Goal: Information Seeking & Learning: Learn about a topic

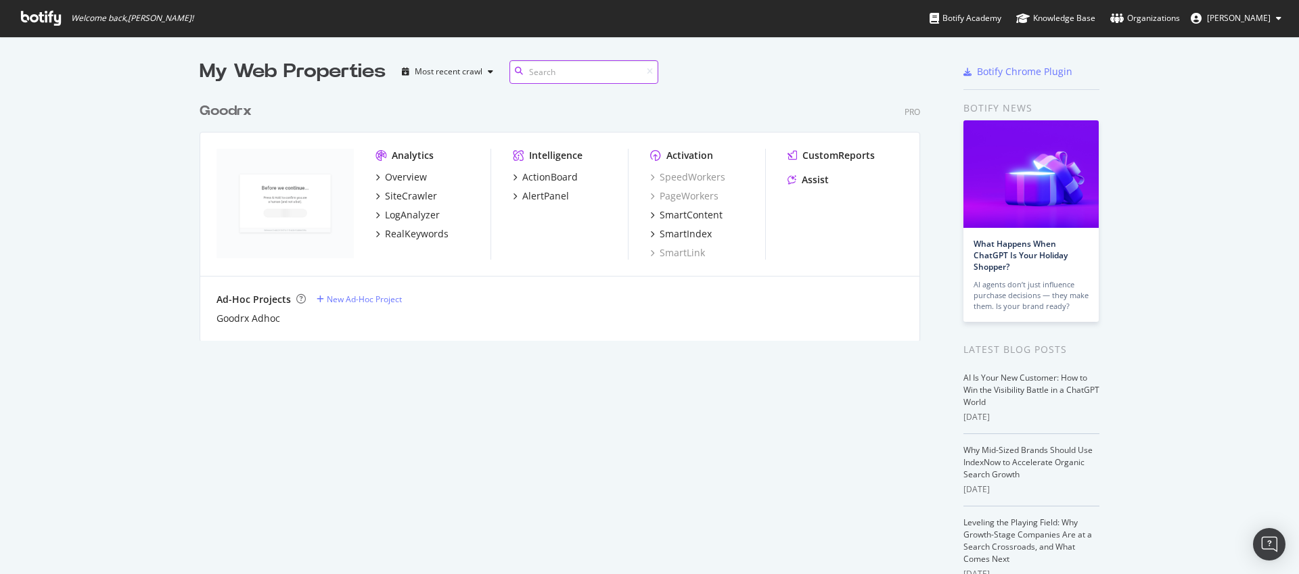
scroll to position [246, 721]
click at [400, 191] on div "SiteCrawler" at bounding box center [411, 196] width 52 height 14
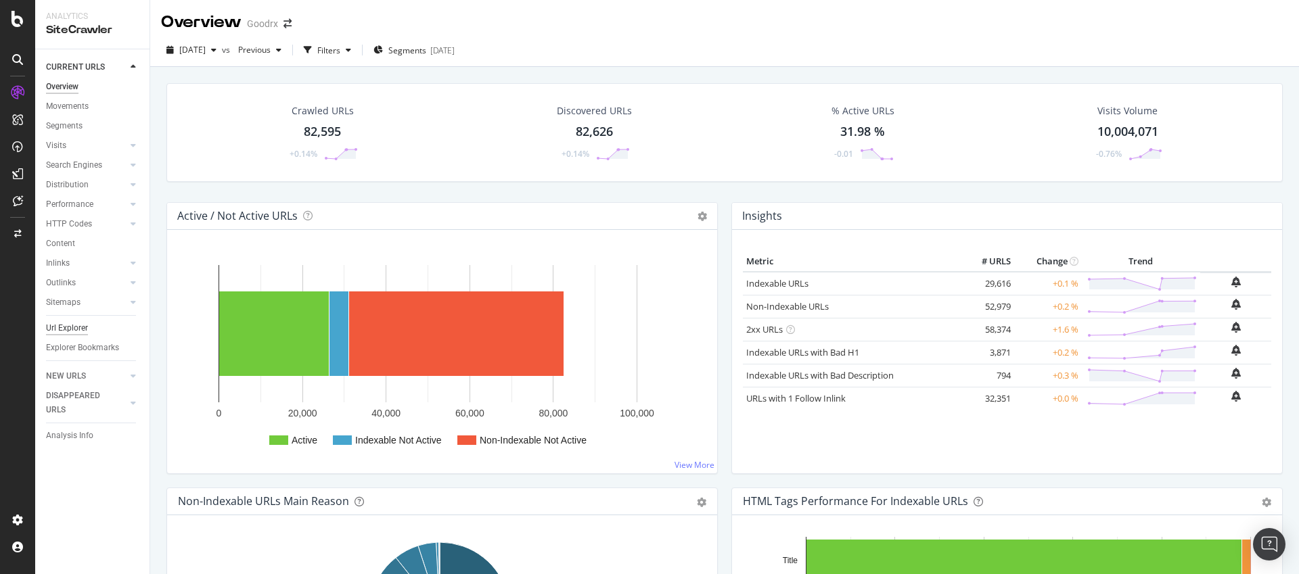
click at [76, 329] on div "Url Explorer" at bounding box center [67, 328] width 42 height 14
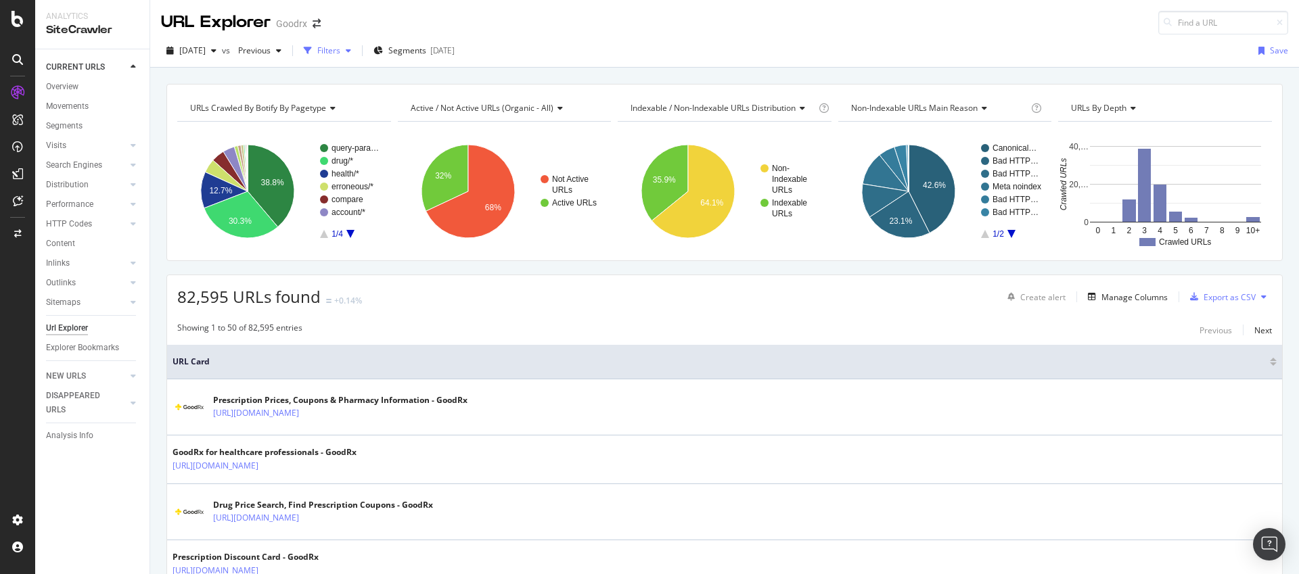
click at [340, 53] on div "Filters" at bounding box center [328, 50] width 23 height 11
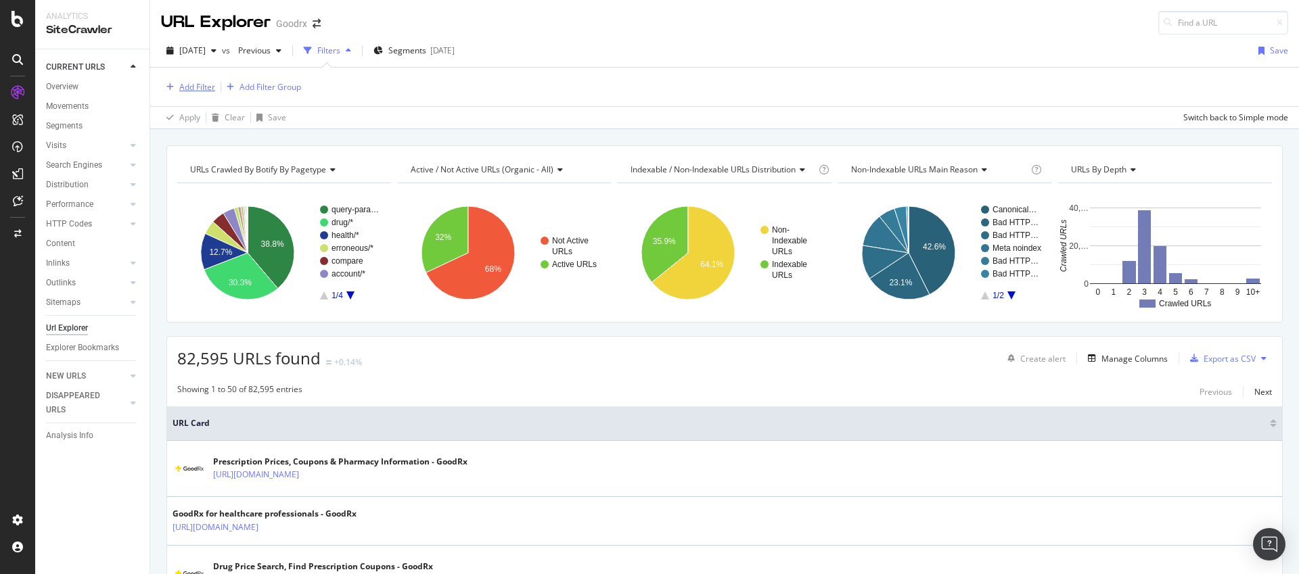
click at [197, 91] on div "Add Filter" at bounding box center [197, 86] width 36 height 11
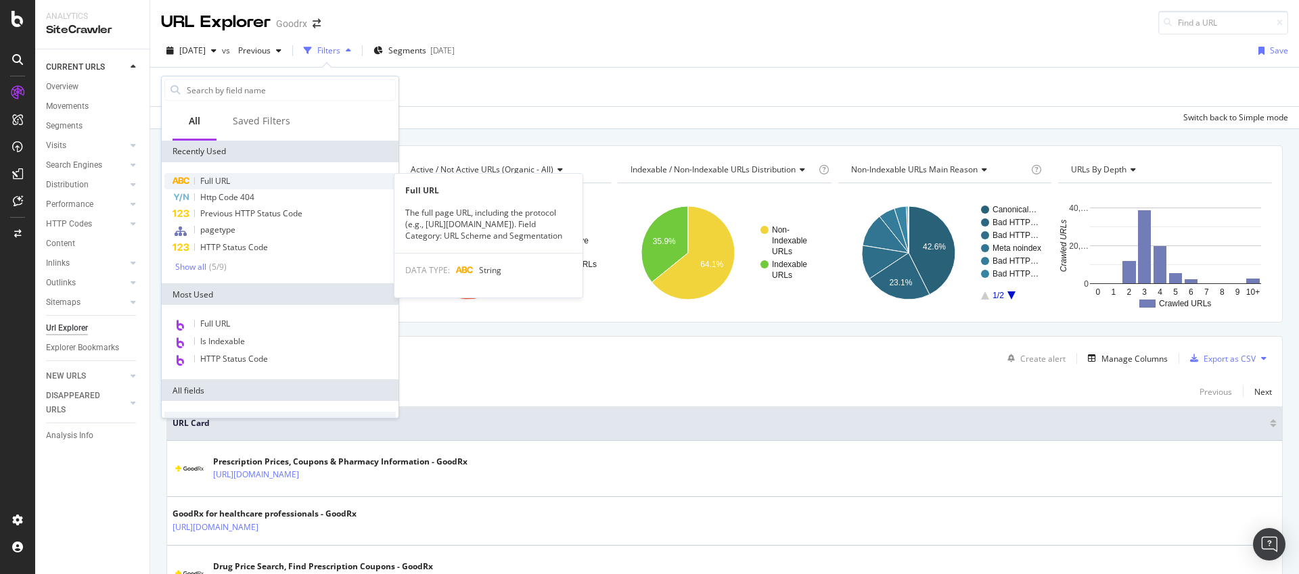
click at [220, 178] on span "Full URL" at bounding box center [215, 180] width 30 height 11
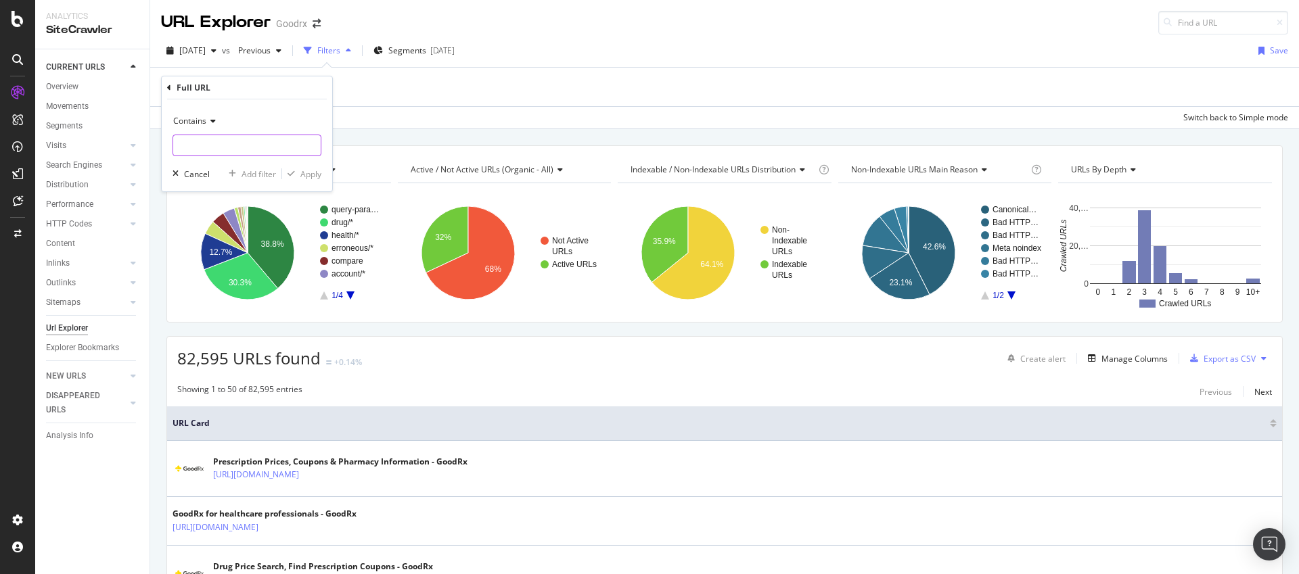
click at [208, 140] on input "text" at bounding box center [246, 146] width 147 height 22
paste input "[URL][DOMAIN_NAME]"
type input "[URL][DOMAIN_NAME]"
click at [306, 168] on div "Apply" at bounding box center [310, 173] width 21 height 11
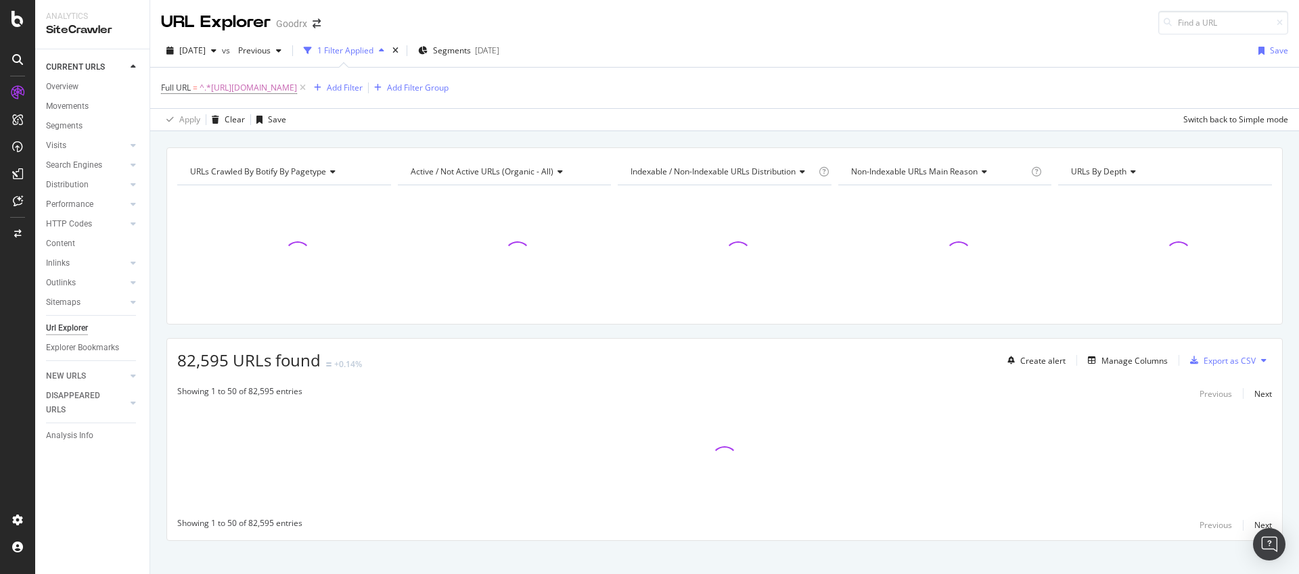
click at [763, 386] on div "Showing 1 to 50 of 82,595 entries Previous Next" at bounding box center [724, 394] width 1115 height 16
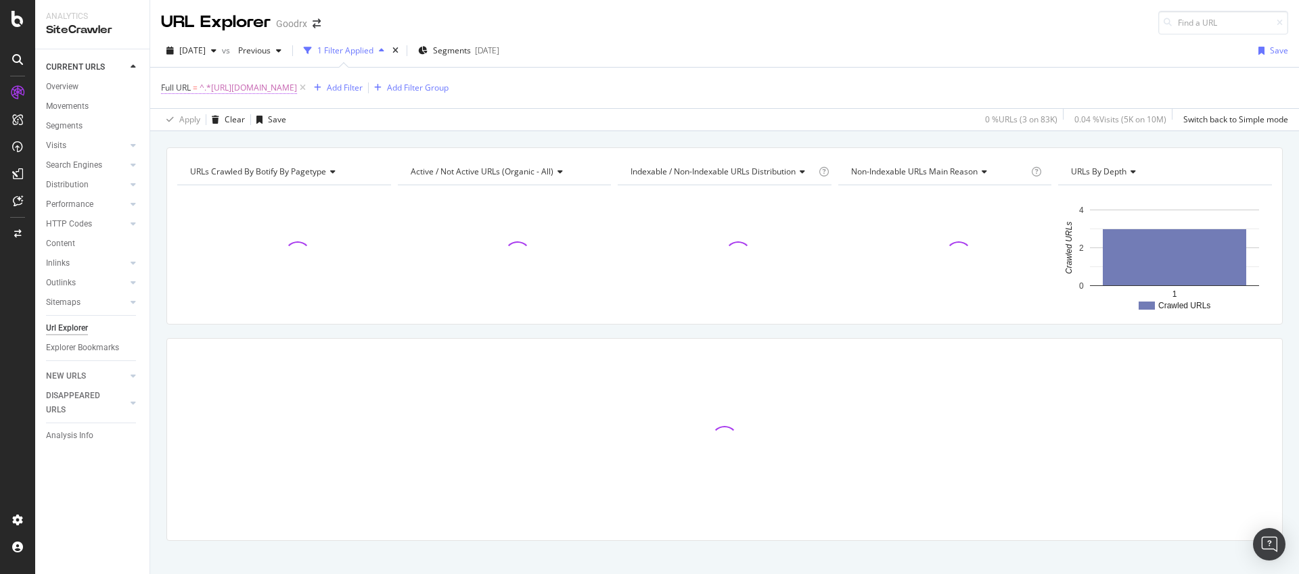
click at [297, 79] on span "^.*https://www.goodrx.com/care/services/erectile-dysfunction.*$" at bounding box center [248, 87] width 97 height 19
drag, startPoint x: 273, startPoint y: 146, endPoint x: 211, endPoint y: 143, distance: 61.6
click at [186, 145] on input "[URL][DOMAIN_NAME]" at bounding box center [237, 144] width 128 height 22
click at [247, 139] on input "[URL][DOMAIN_NAME]" at bounding box center [237, 144] width 128 height 22
drag, startPoint x: 228, startPoint y: 145, endPoint x: 163, endPoint y: 145, distance: 64.9
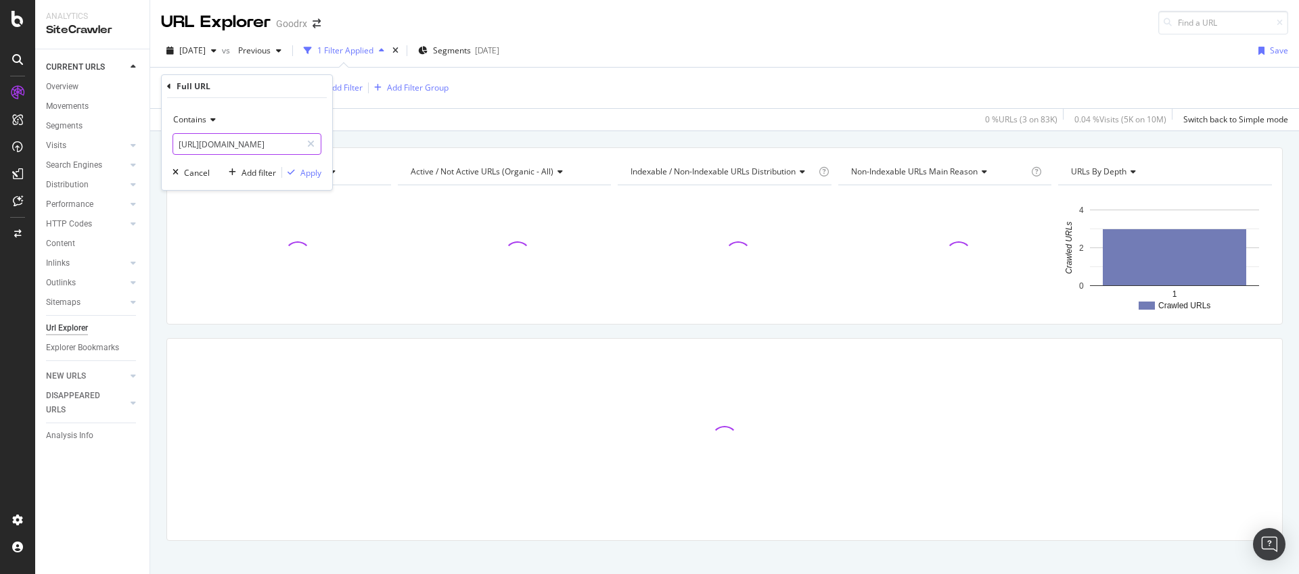
click at [163, 145] on div "Contains https://www.goodrx.com/care/services/erectile-dysfunction Cancel Add f…" at bounding box center [247, 144] width 170 height 92
type input "goodrx.com/care/services/erectile-dysfunction"
click at [307, 169] on div "Apply" at bounding box center [310, 172] width 21 height 11
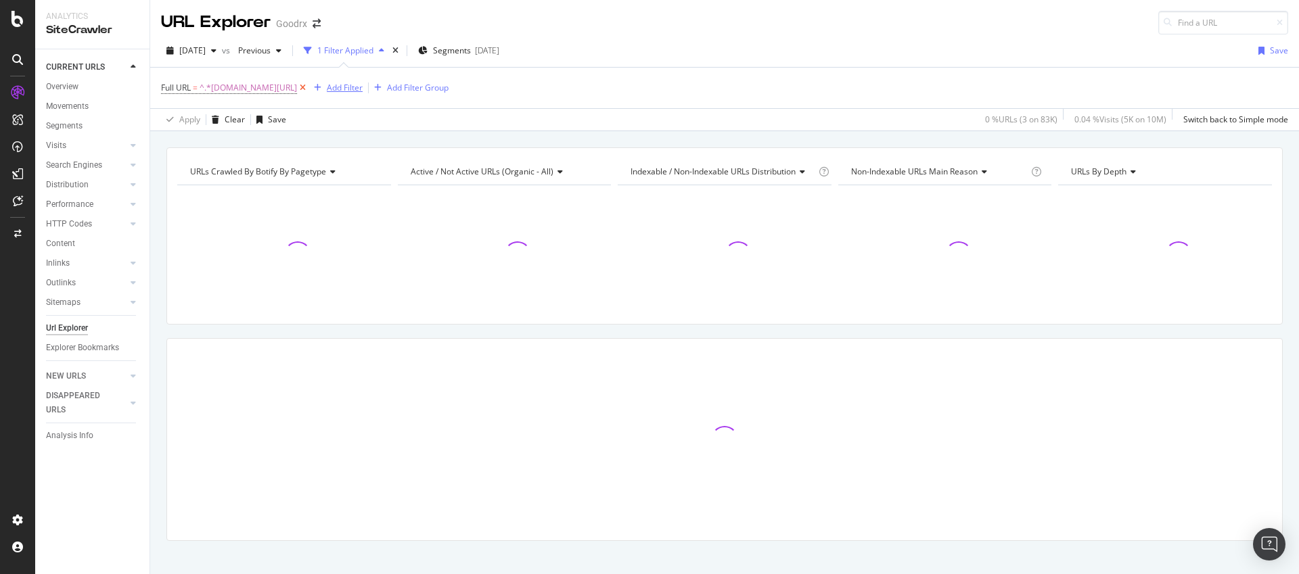
click at [409, 89] on div "Full URL = ^.*goodrx.com/care/services/erectile-dysfunction.*$ Add Filter Add F…" at bounding box center [304, 87] width 287 height 19
click at [297, 91] on span "^.*[DOMAIN_NAME][URL]" at bounding box center [248, 87] width 97 height 19
click at [261, 143] on input "goodrx.com/care/services/erectile-dysfunction" at bounding box center [237, 144] width 128 height 22
click at [261, 142] on input "goodrx.com/care/services/erectile-dysfunction" at bounding box center [237, 144] width 128 height 22
click at [260, 142] on input "goodrx.com/care/services/erectile-dysfunction" at bounding box center [237, 144] width 128 height 22
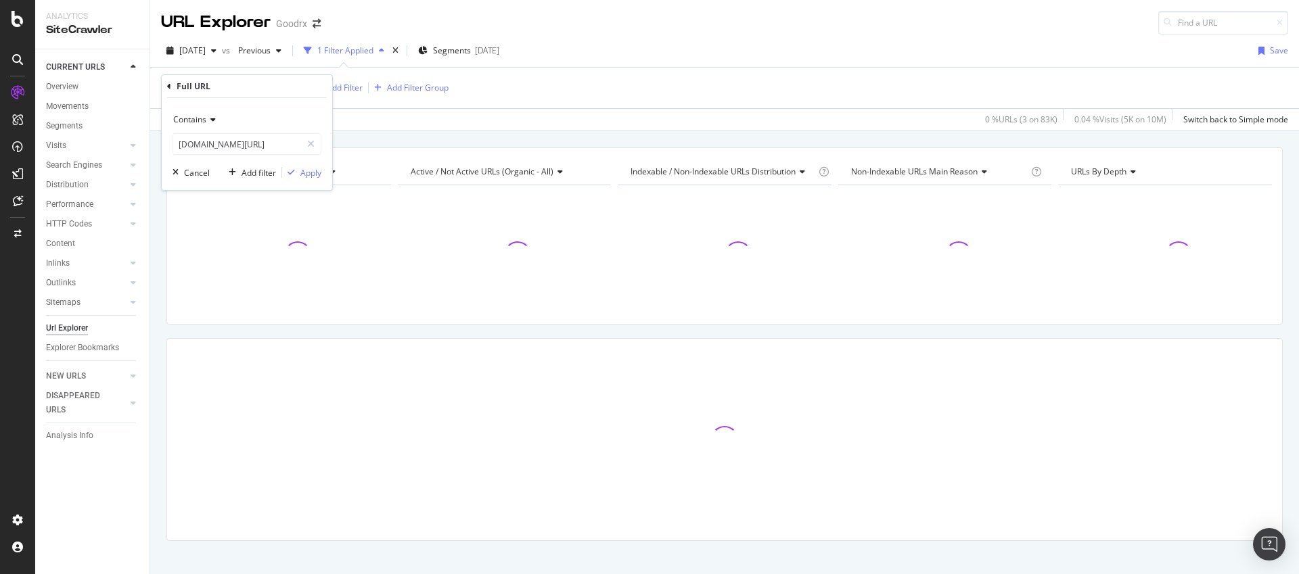
click at [715, 97] on div "Full URL = ^.*goodrx.com/care/services/erectile-dysfunction.*$ Add Filter Add F…" at bounding box center [724, 88] width 1127 height 41
drag, startPoint x: 404, startPoint y: 89, endPoint x: 471, endPoint y: 140, distance: 85.0
click at [308, 89] on icon at bounding box center [302, 88] width 11 height 14
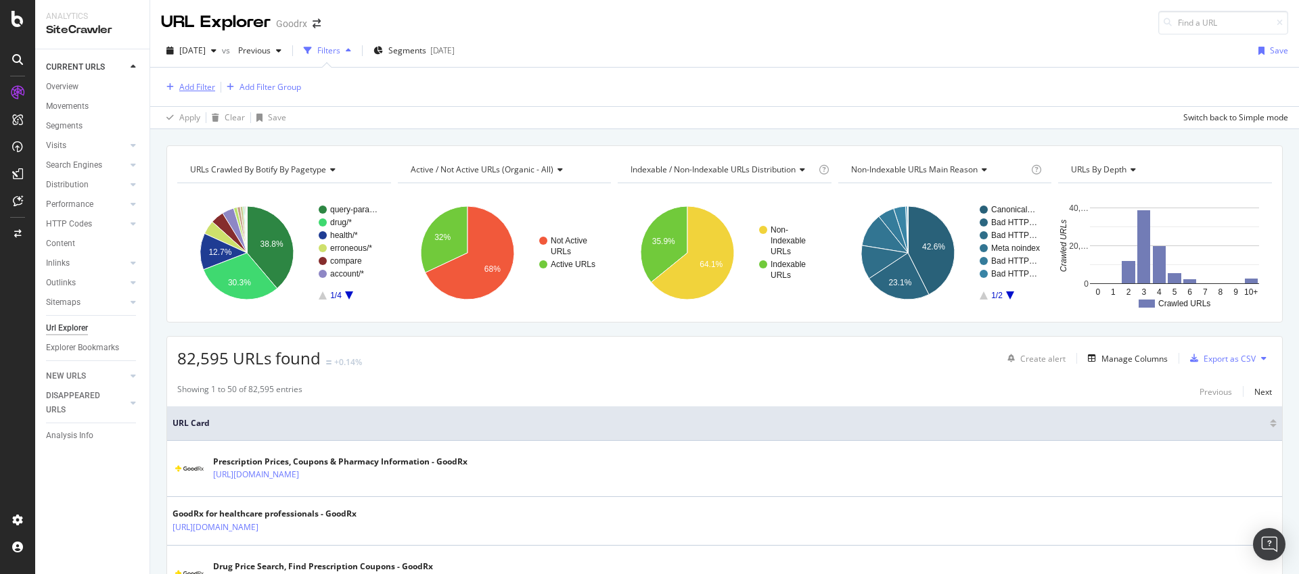
click at [187, 83] on div "Add Filter" at bounding box center [197, 86] width 36 height 11
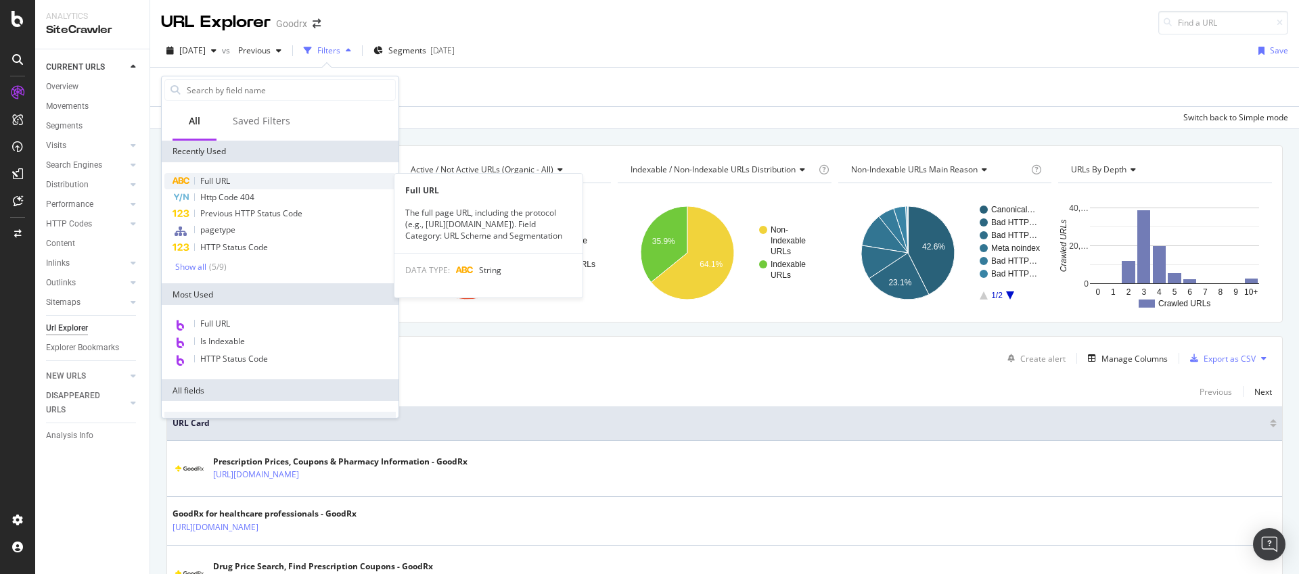
click at [220, 176] on span "Full URL" at bounding box center [215, 180] width 30 height 11
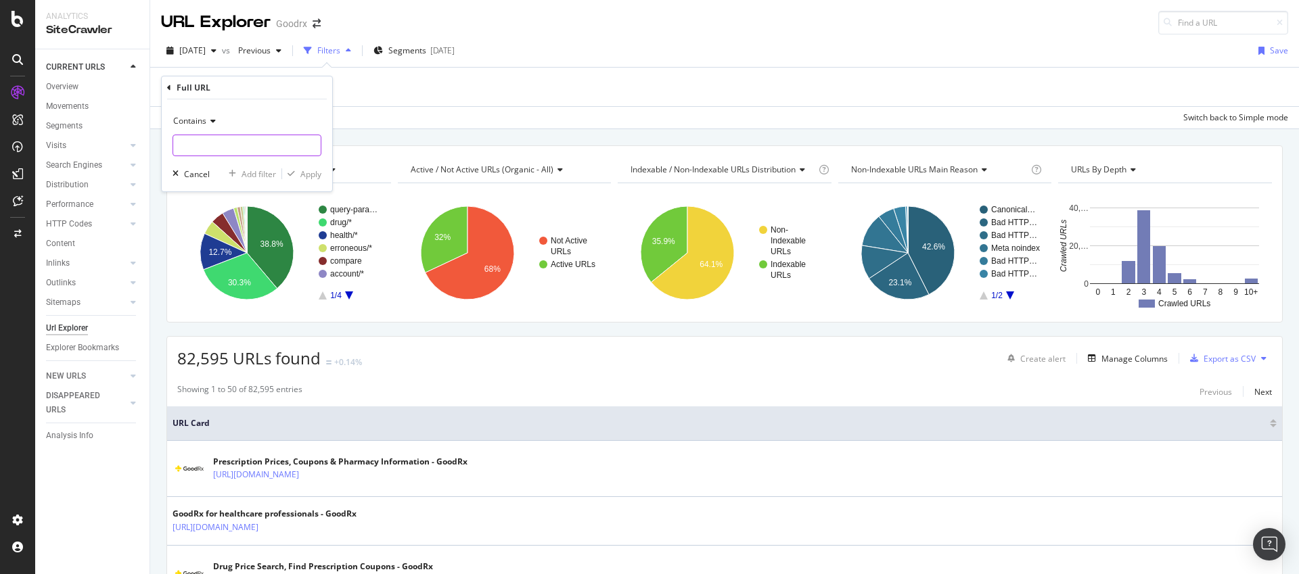
click at [221, 141] on input "text" at bounding box center [246, 146] width 147 height 22
type input "tr"
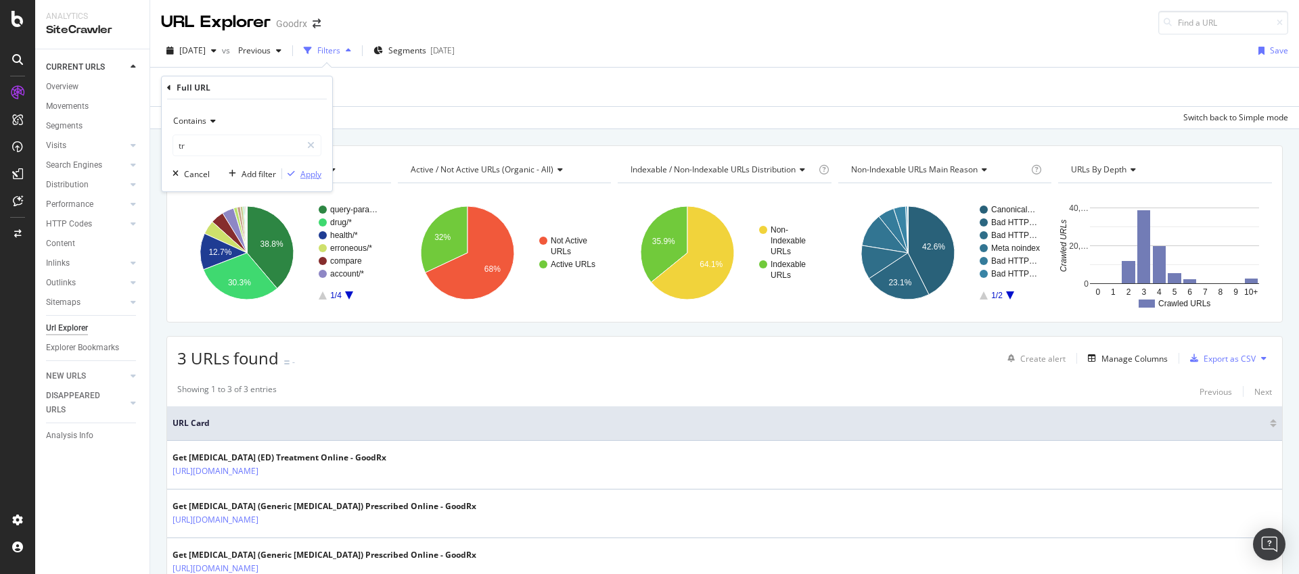
click at [308, 172] on div "Apply" at bounding box center [310, 173] width 21 height 11
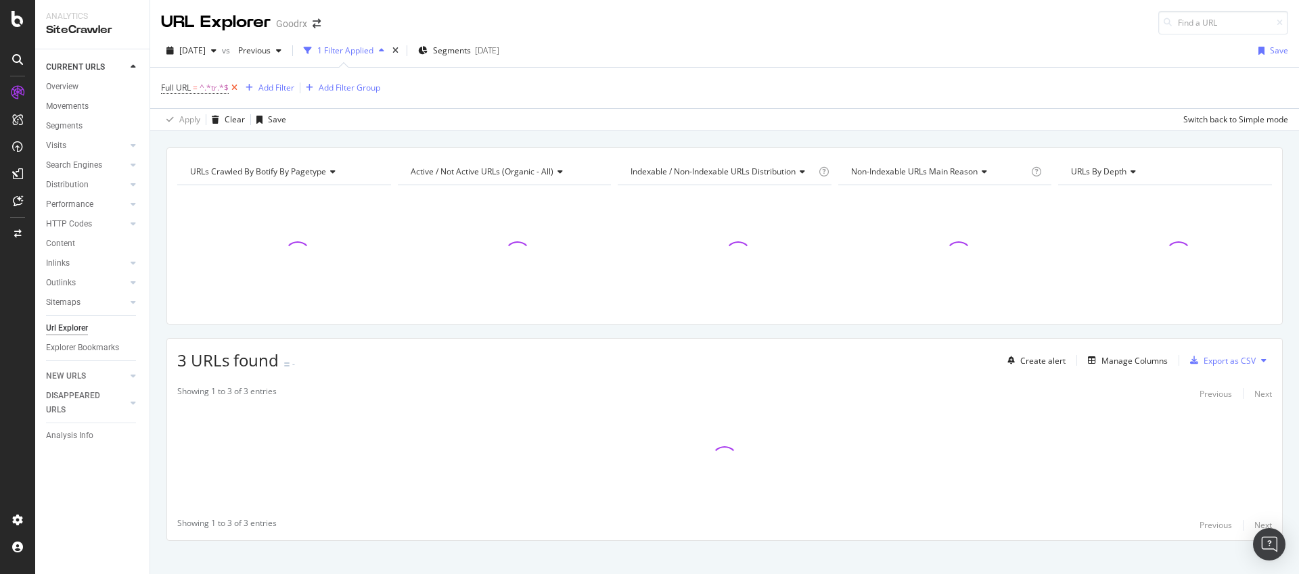
click at [234, 89] on icon at bounding box center [234, 88] width 11 height 14
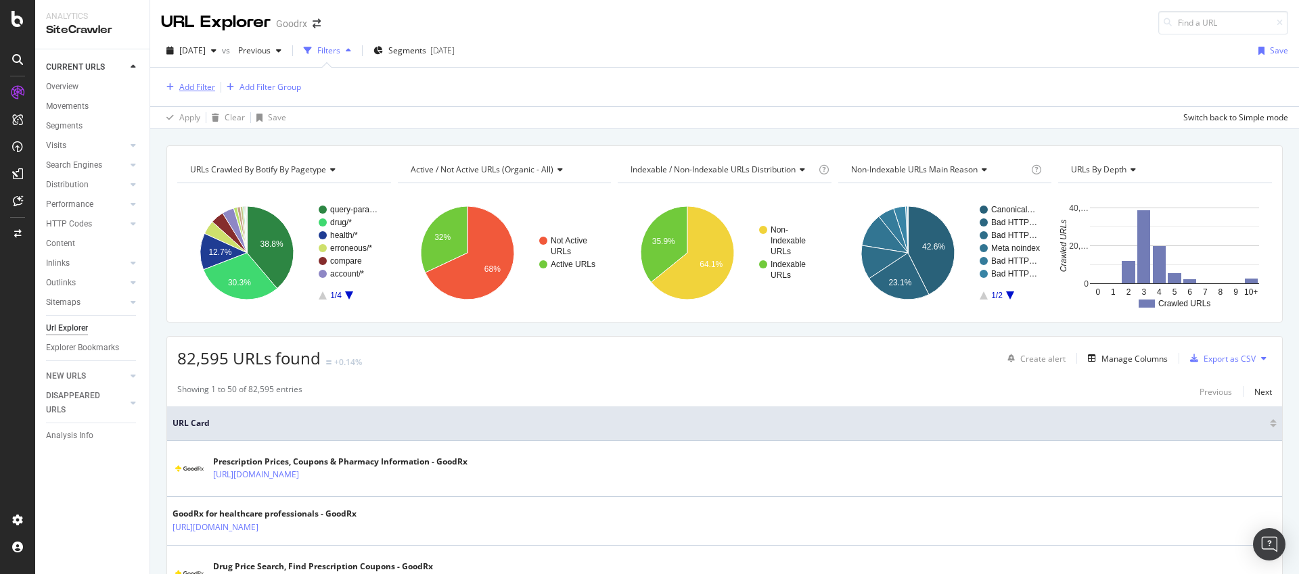
click at [200, 83] on div "Add Filter" at bounding box center [197, 86] width 36 height 11
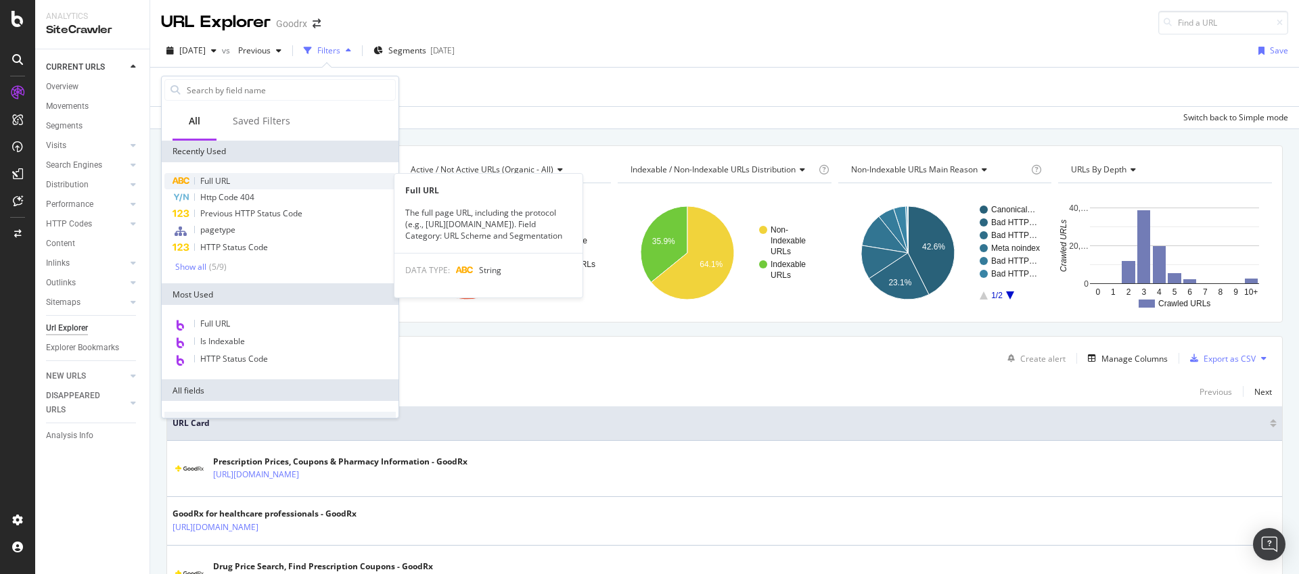
click at [220, 177] on span "Full URL" at bounding box center [215, 180] width 30 height 11
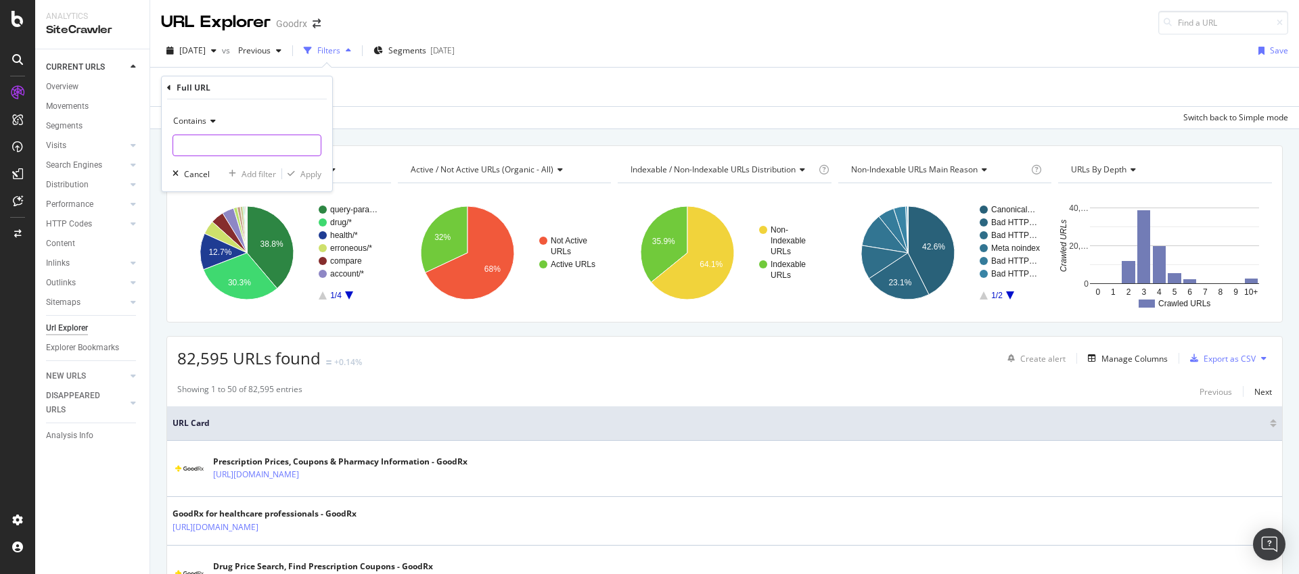
click at [205, 146] on input "text" at bounding box center [246, 146] width 147 height 22
paste input "goodrx.com/care/services/erectile-dysfunction"
type input "goodrx.com/care/services/erectile-dysfunction"
click at [315, 171] on div "Apply" at bounding box center [310, 173] width 21 height 11
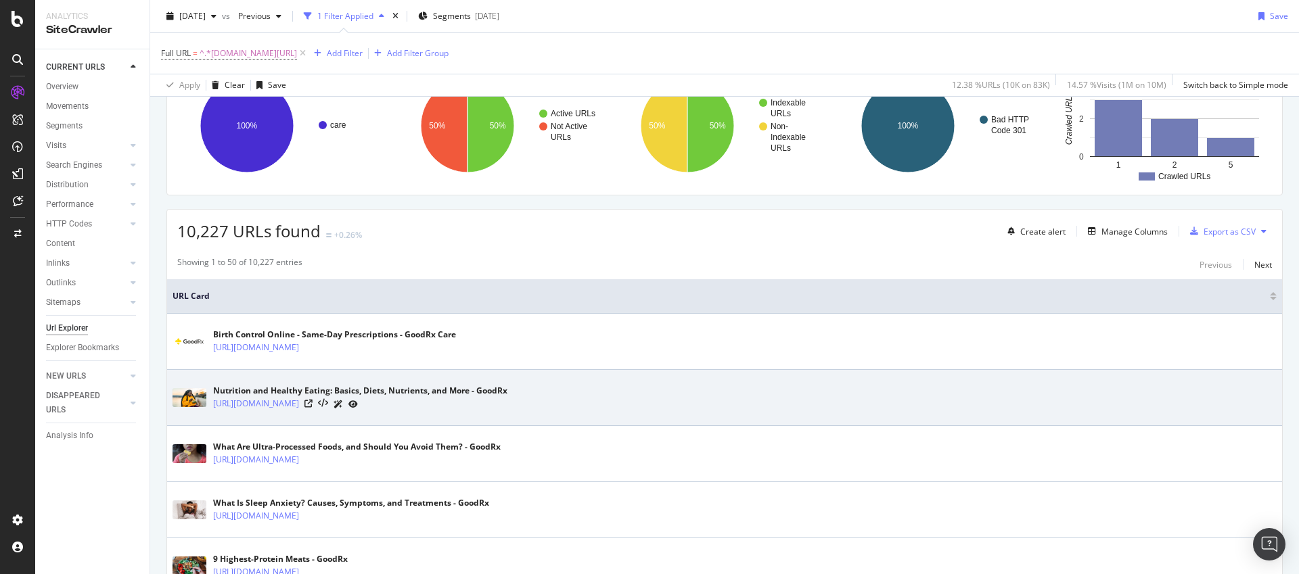
scroll to position [113, 0]
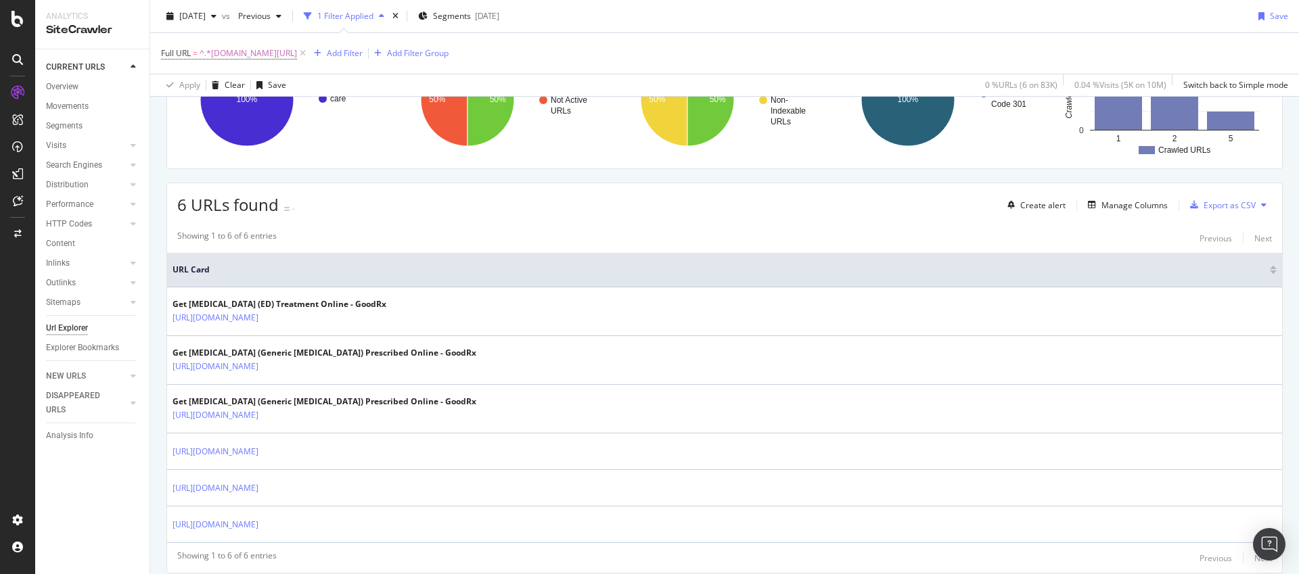
scroll to position [202, 0]
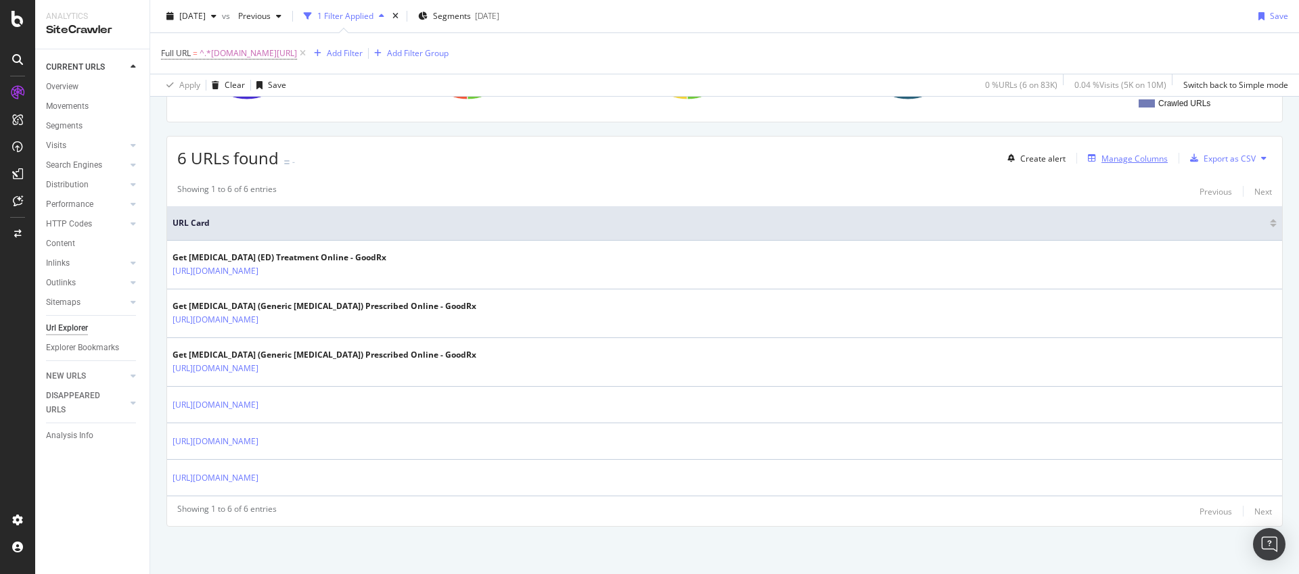
click at [1101, 159] on div "Manage Columns" at bounding box center [1134, 158] width 66 height 11
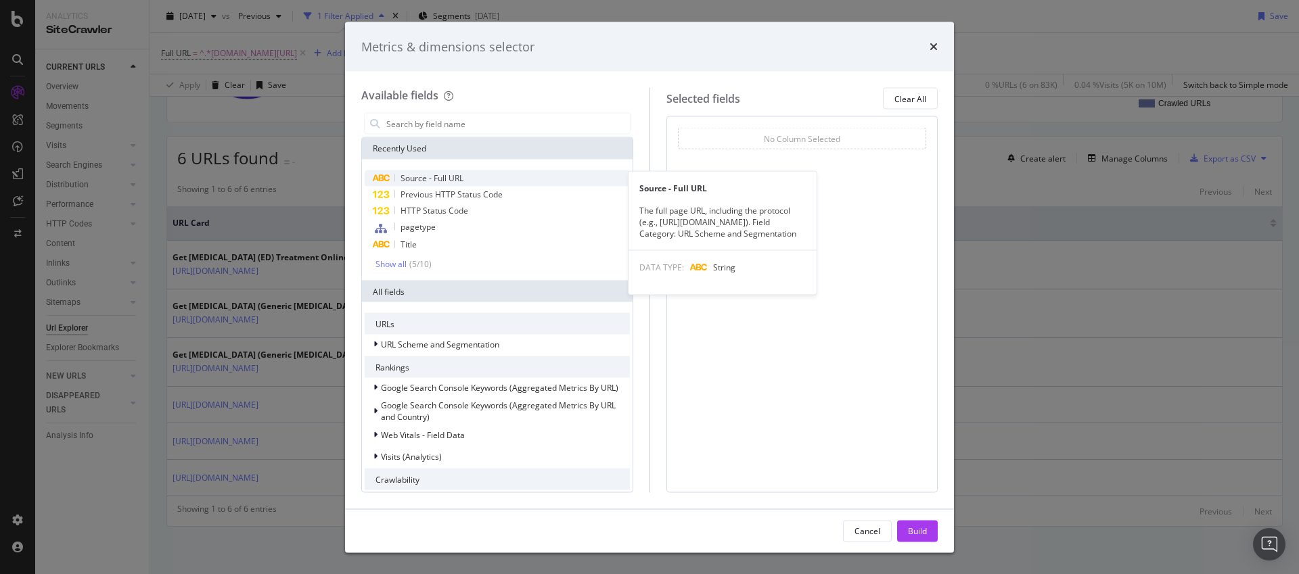
click at [454, 177] on span "Source - Full URL" at bounding box center [431, 177] width 63 height 11
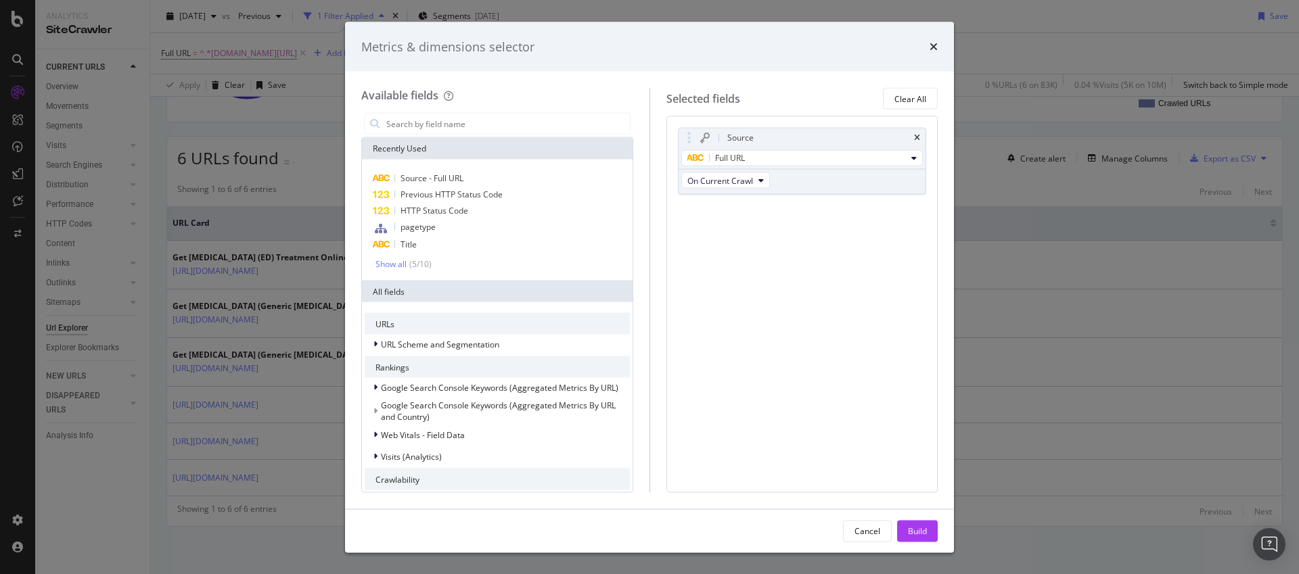
click at [925, 530] on div "Build" at bounding box center [917, 530] width 19 height 11
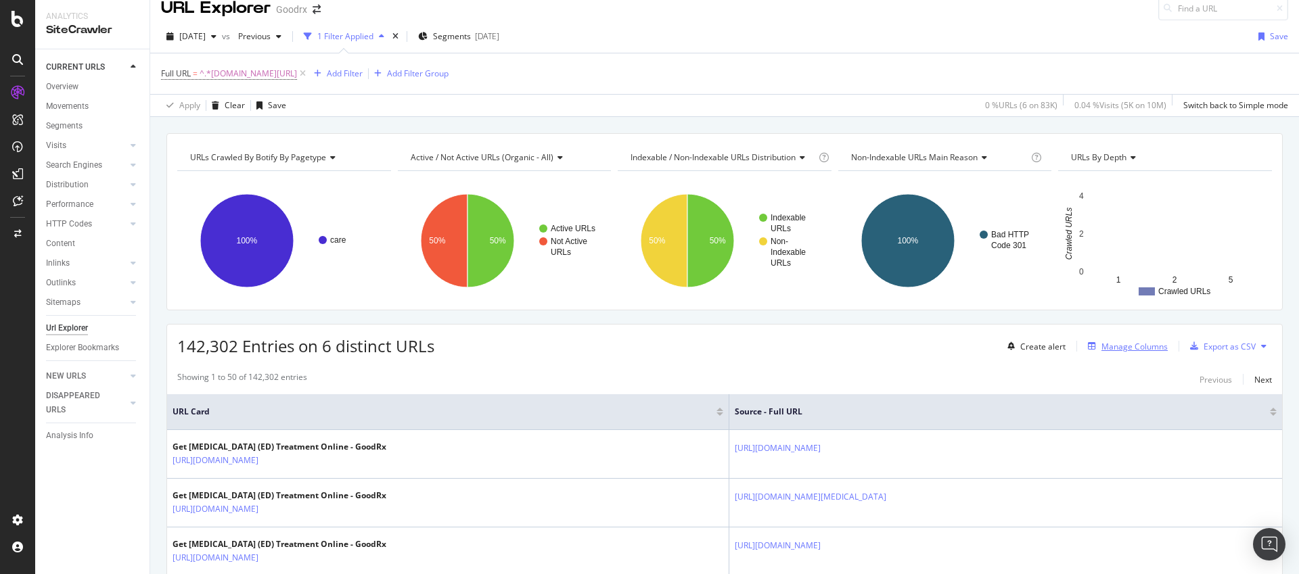
scroll to position [17, 0]
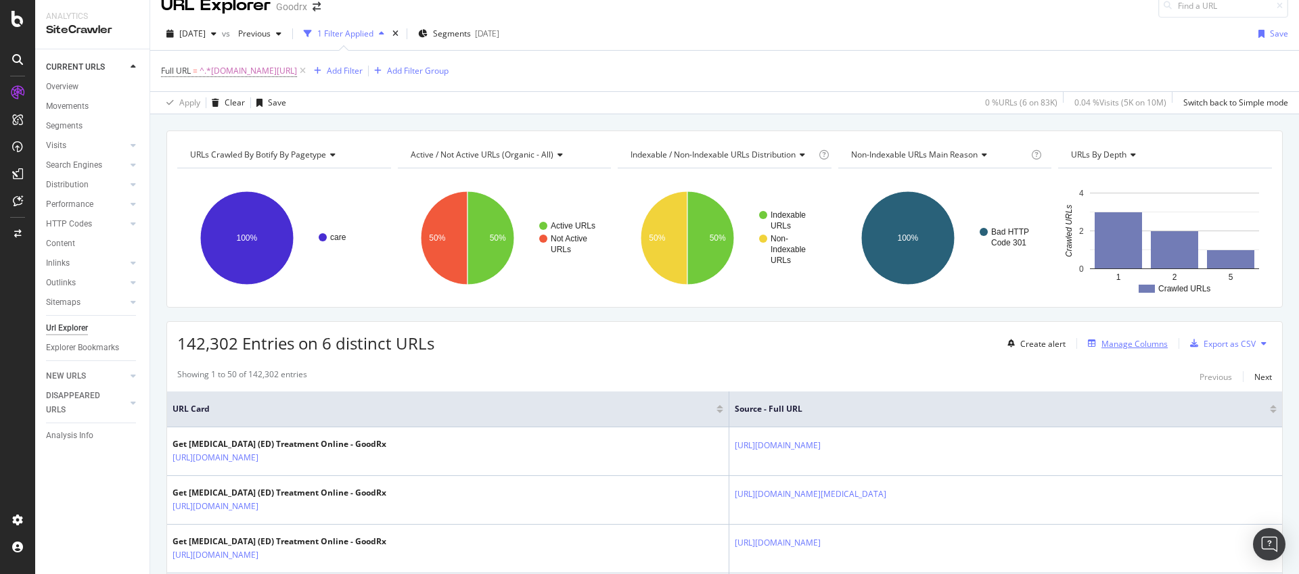
click at [1113, 340] on div "Manage Columns" at bounding box center [1134, 343] width 66 height 11
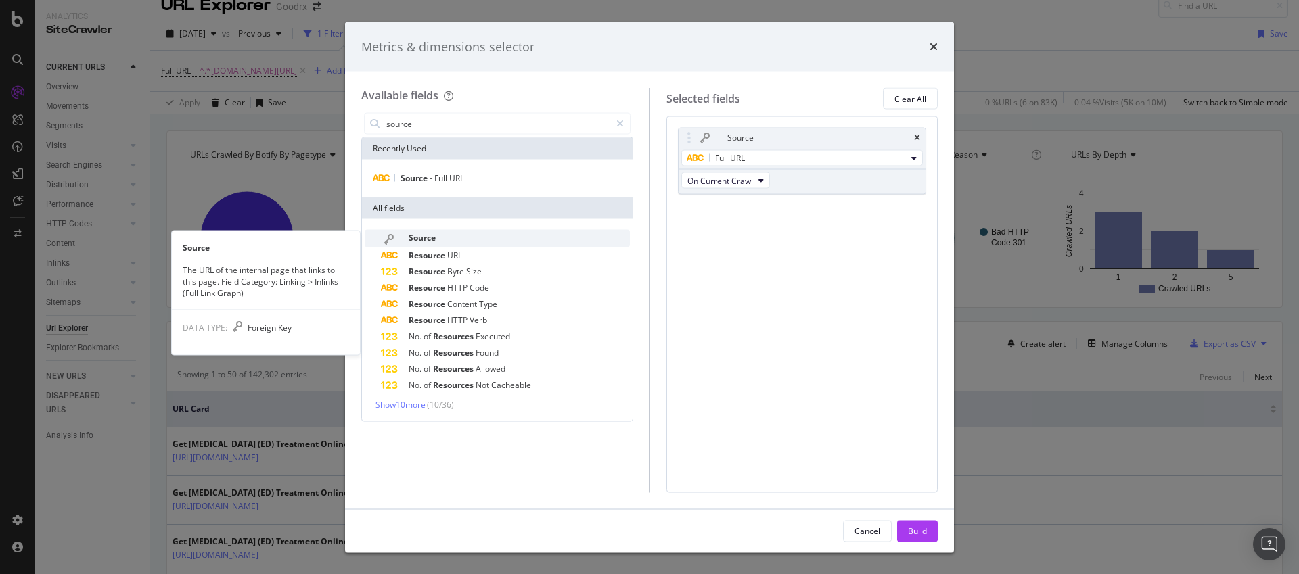
type input "source"
click at [435, 237] on span "Source" at bounding box center [422, 237] width 27 height 11
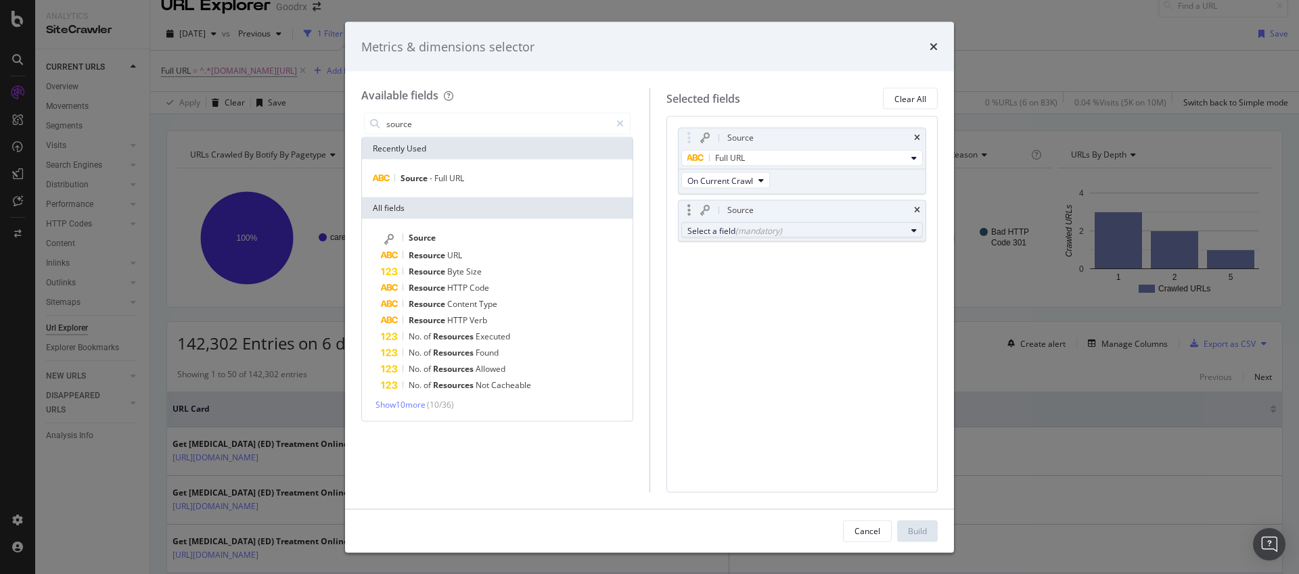
click at [737, 237] on button "Select a field (mandatory)" at bounding box center [802, 231] width 242 height 16
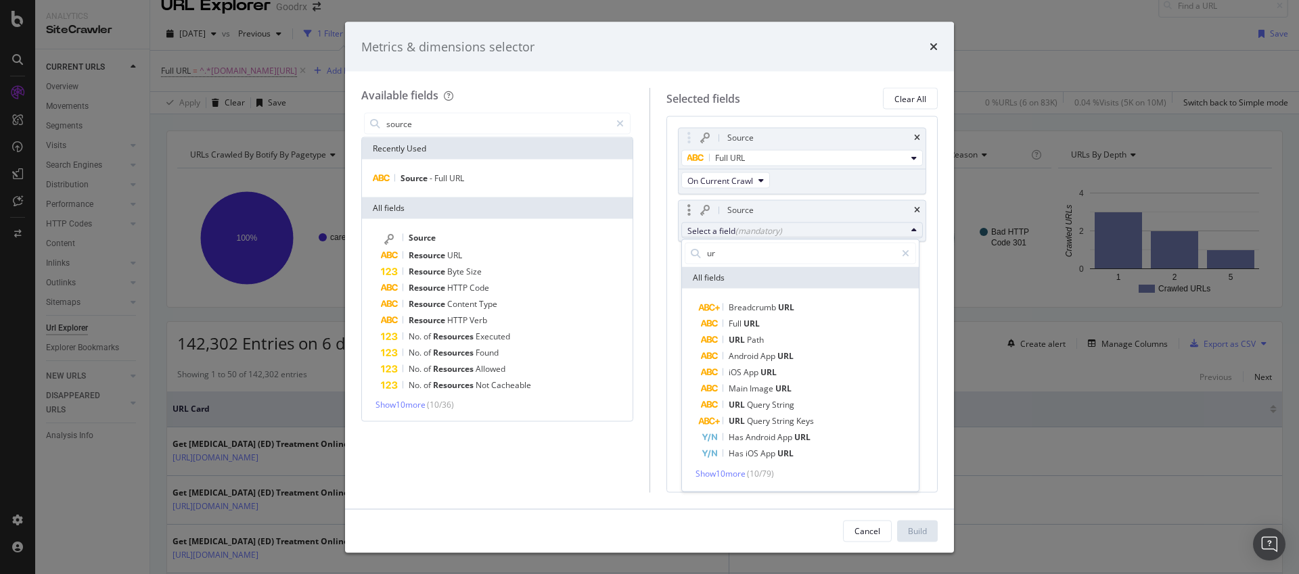
type input "u"
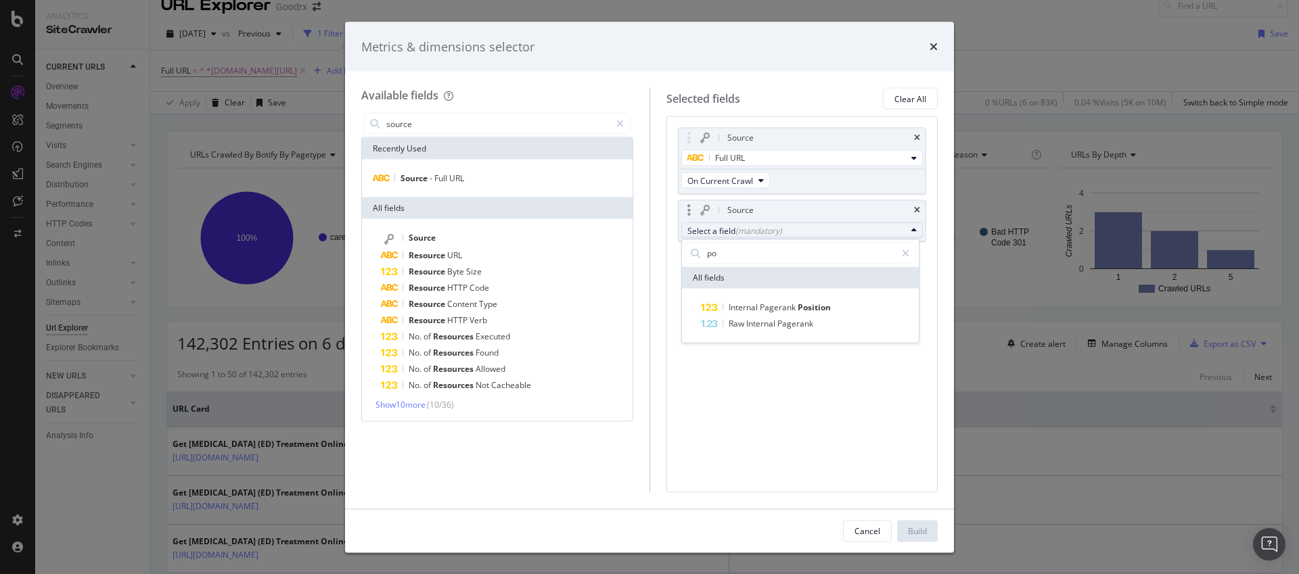
type input "p"
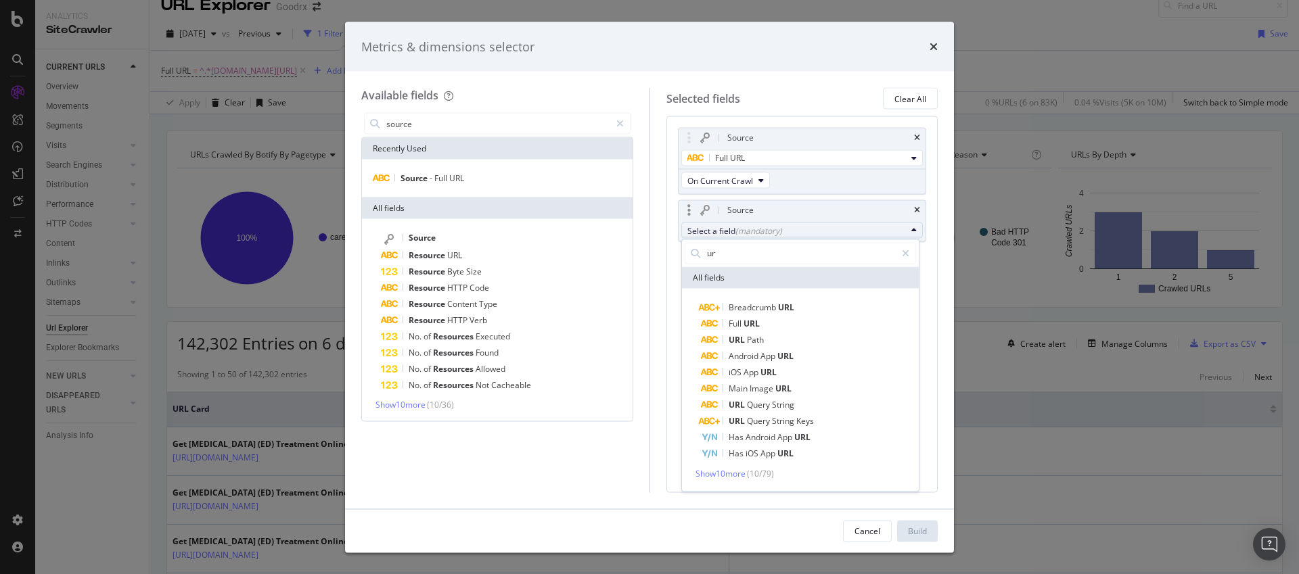
type input "u"
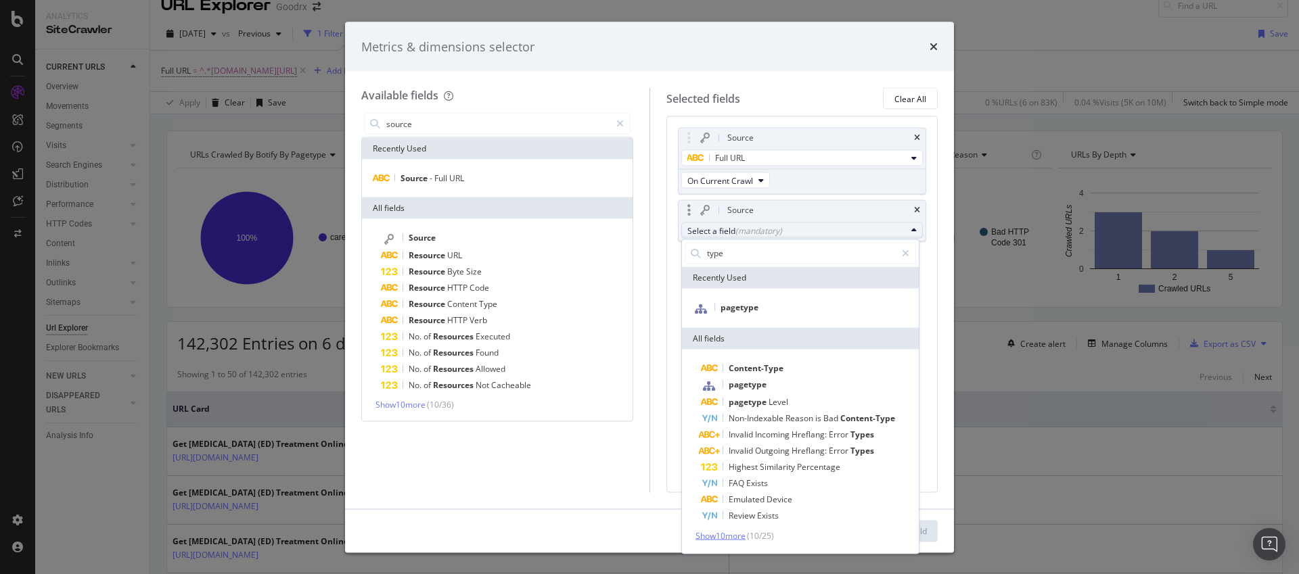
click at [733, 540] on span "Show 10 more" at bounding box center [720, 535] width 50 height 11
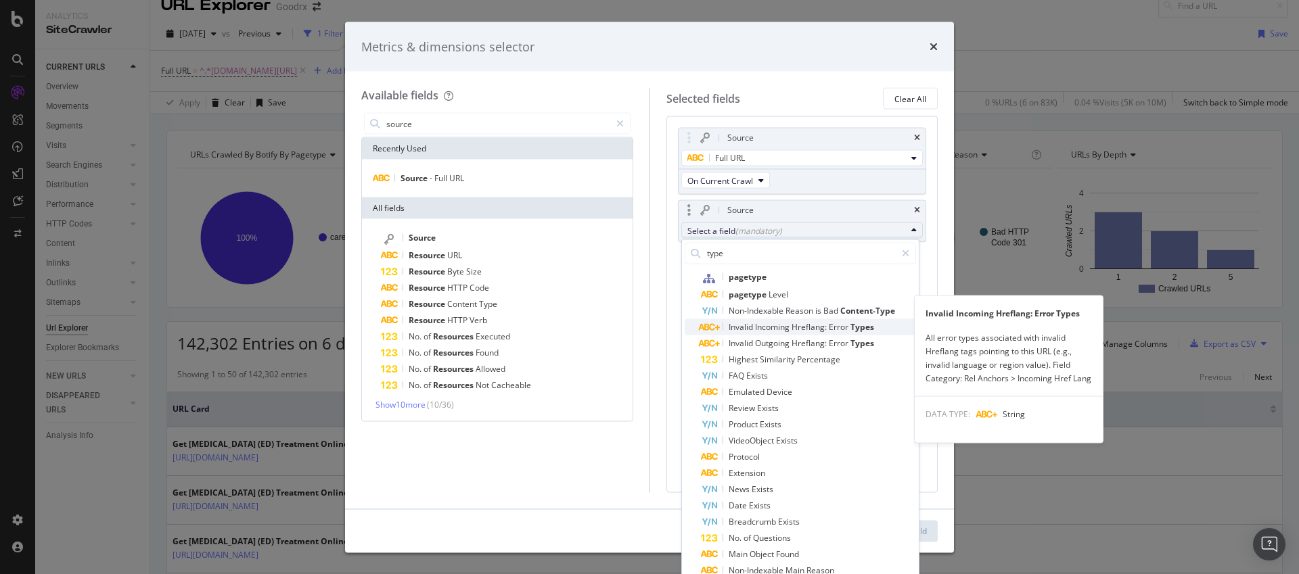
scroll to position [135, 0]
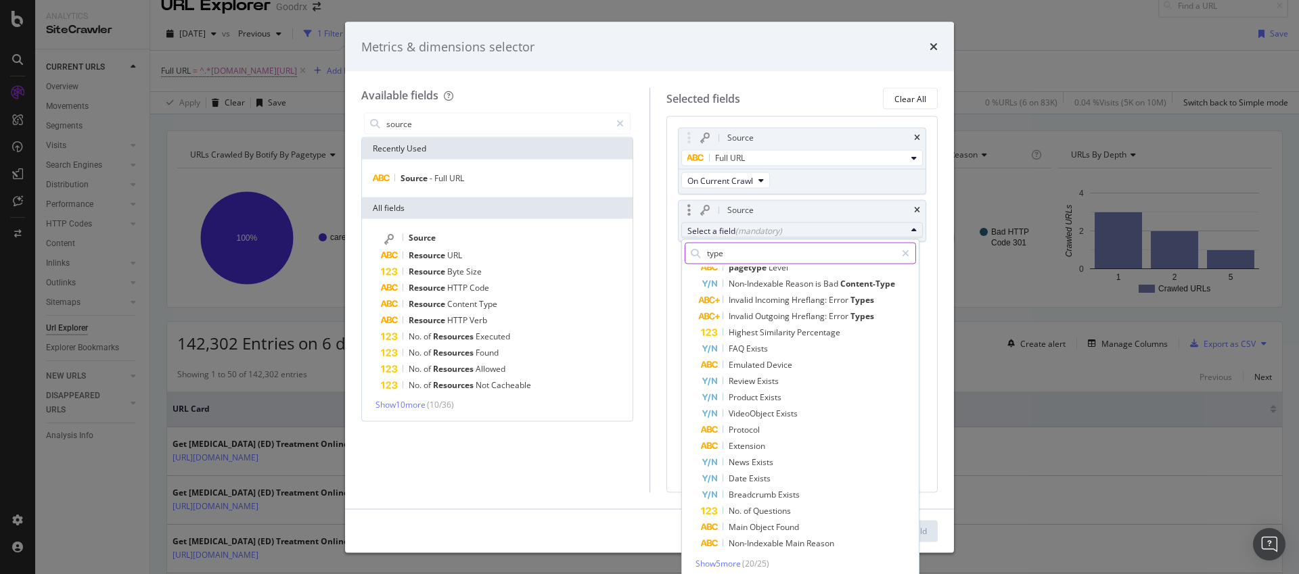
click at [743, 249] on input "type" at bounding box center [800, 253] width 190 height 20
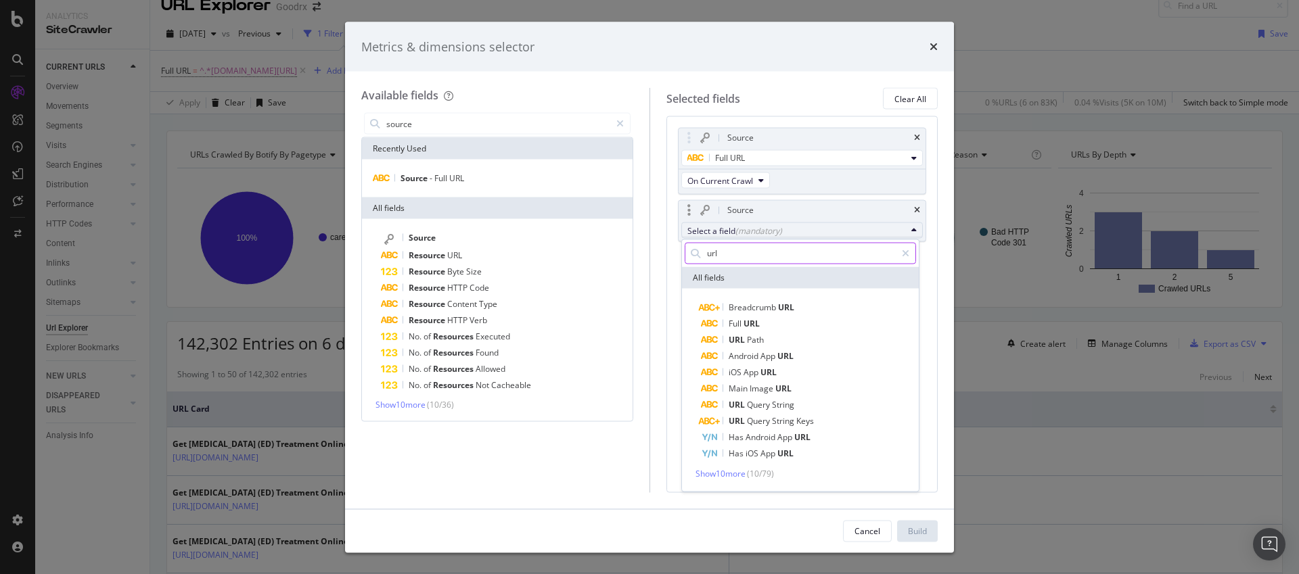
scroll to position [0, 0]
click at [736, 474] on span "Show 10 more" at bounding box center [720, 472] width 50 height 11
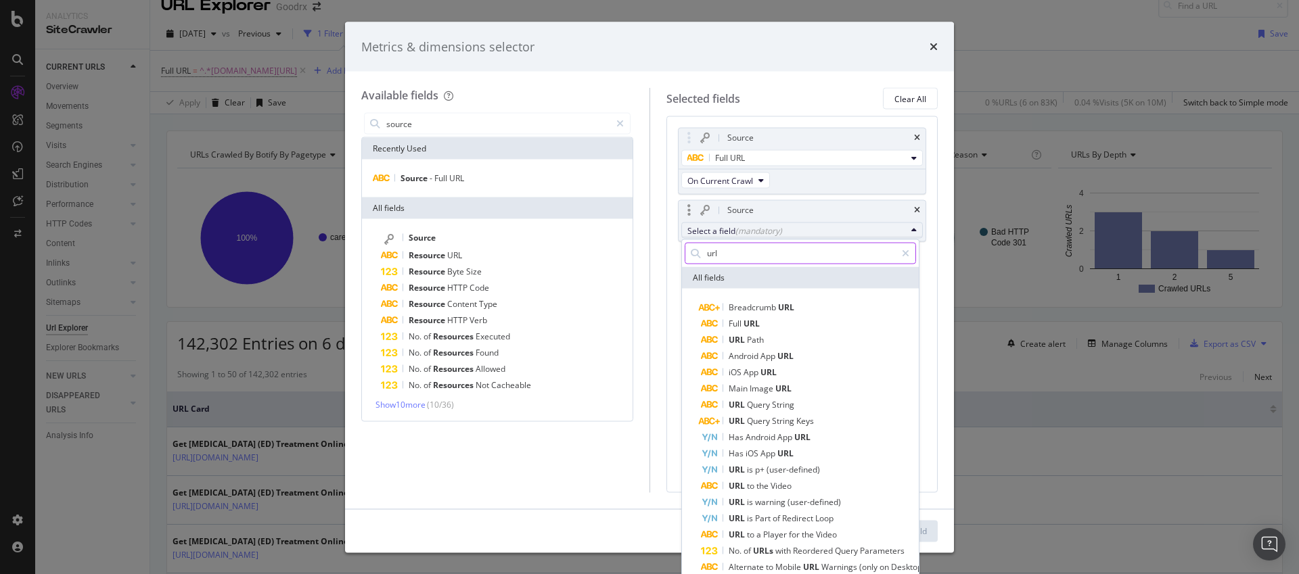
click at [736, 249] on input "url" at bounding box center [800, 253] width 190 height 20
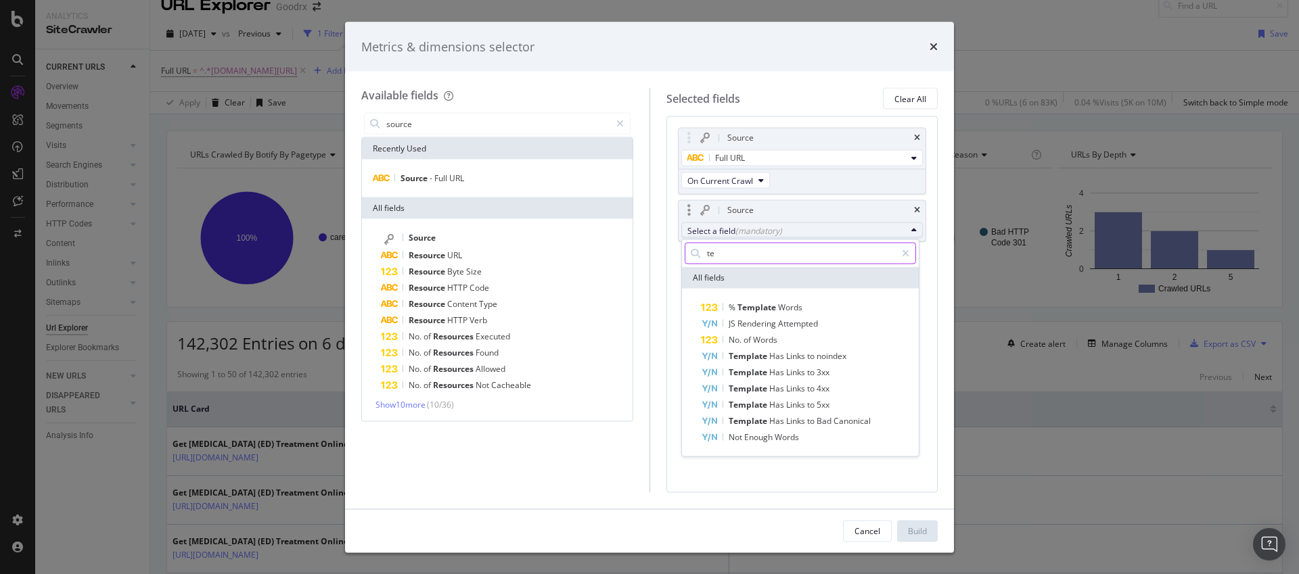
type input "t"
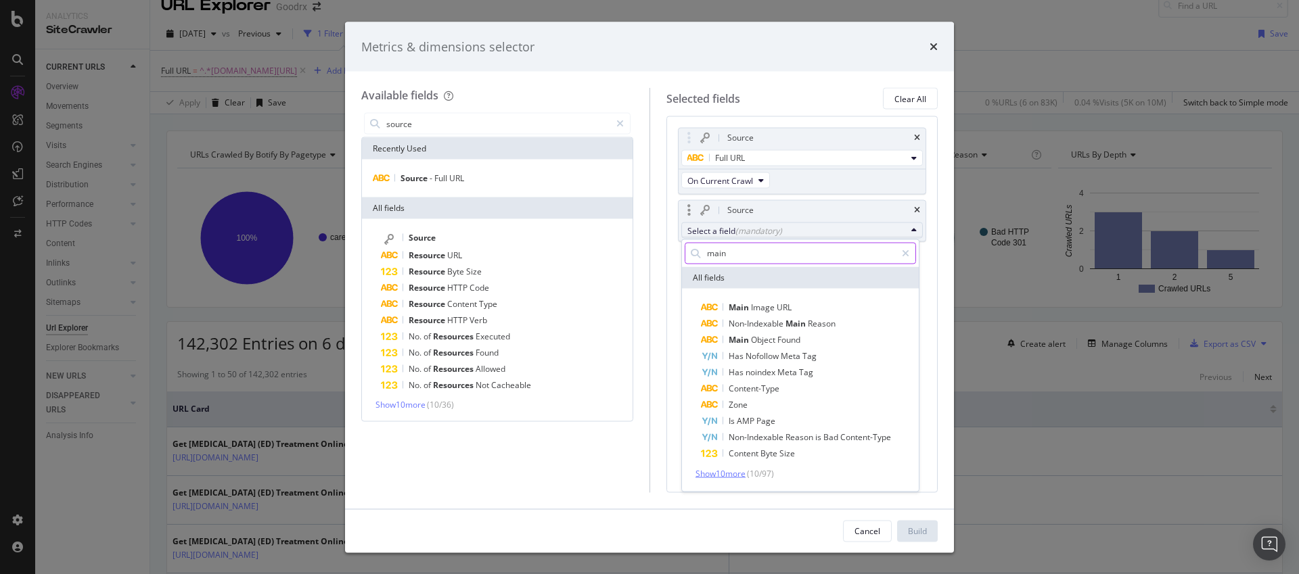
type input "main"
click at [723, 476] on span "Show 10 more" at bounding box center [720, 472] width 50 height 11
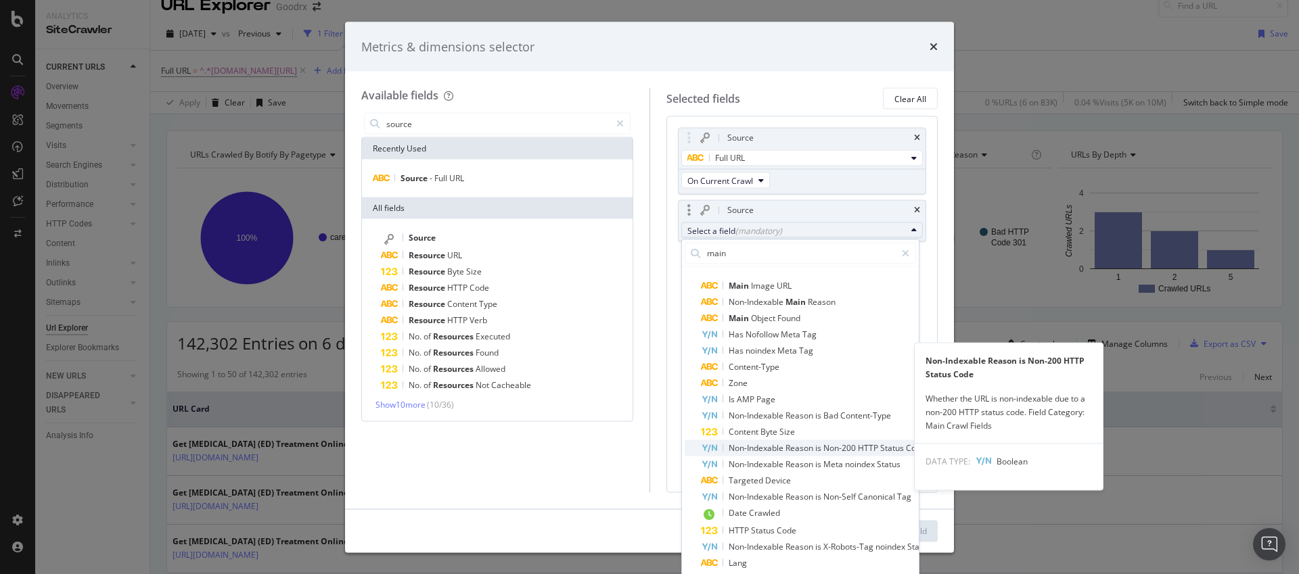
scroll to position [20, 0]
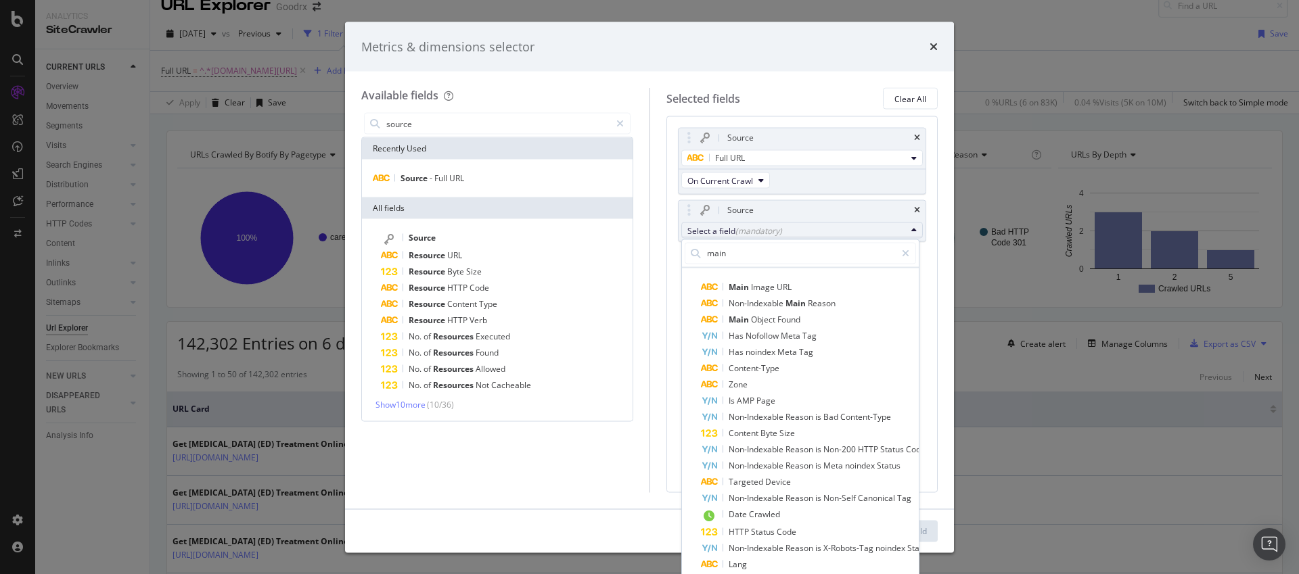
click at [667, 473] on div "Source Full URL On Current Crawl Source Select a field (mandatory) main All fie…" at bounding box center [802, 304] width 272 height 376
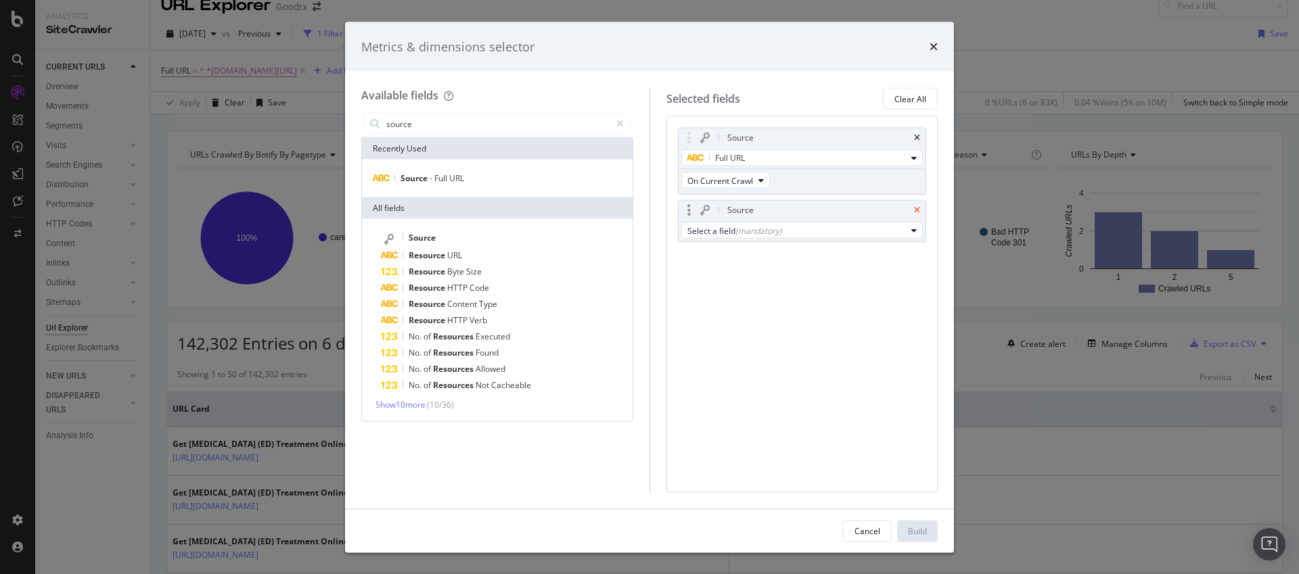
click at [916, 207] on icon "times" at bounding box center [917, 210] width 6 height 8
click at [420, 123] on input "source" at bounding box center [497, 124] width 225 height 20
type input "m"
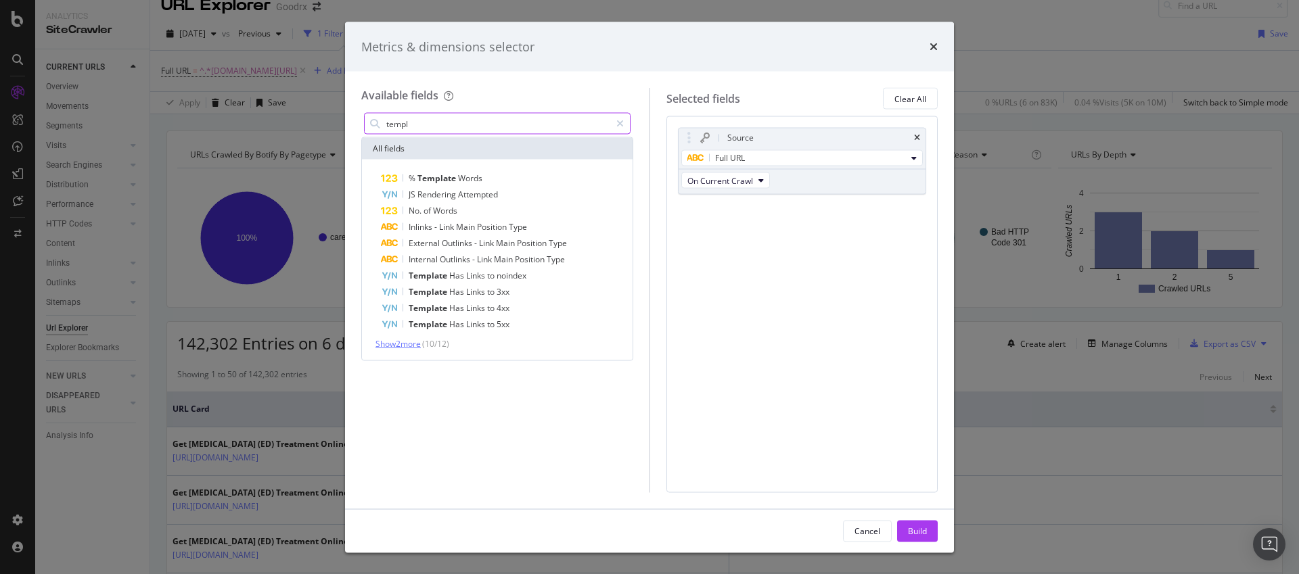
type input "templ"
click at [396, 347] on span "Show 2 more" at bounding box center [397, 343] width 45 height 11
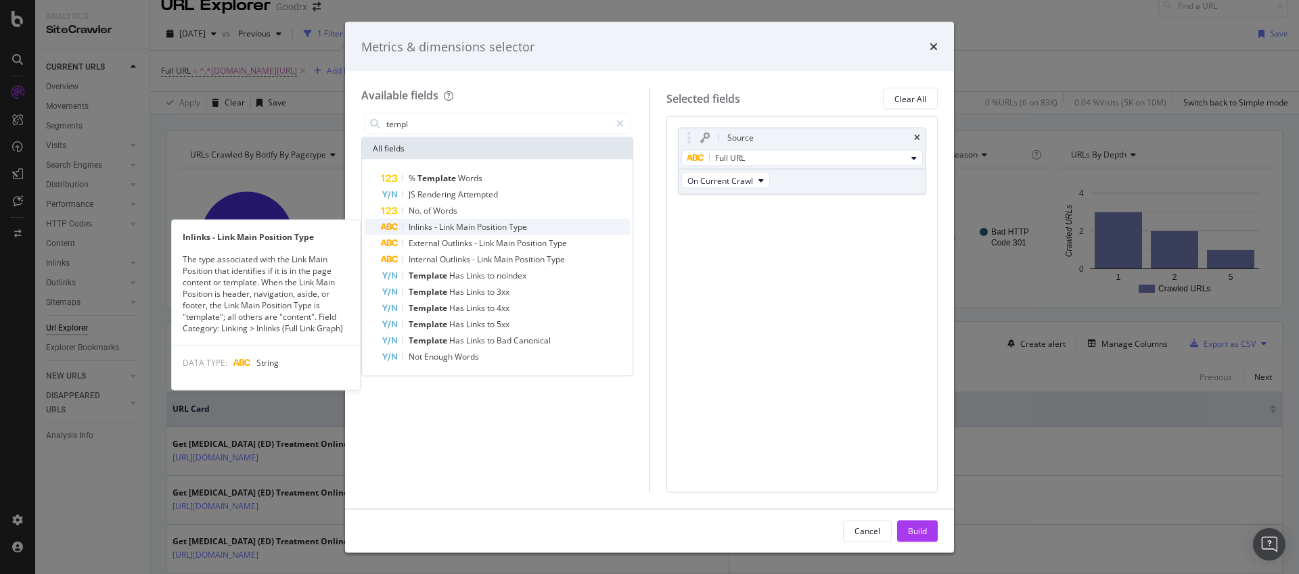
click at [507, 228] on span "Position" at bounding box center [493, 226] width 32 height 11
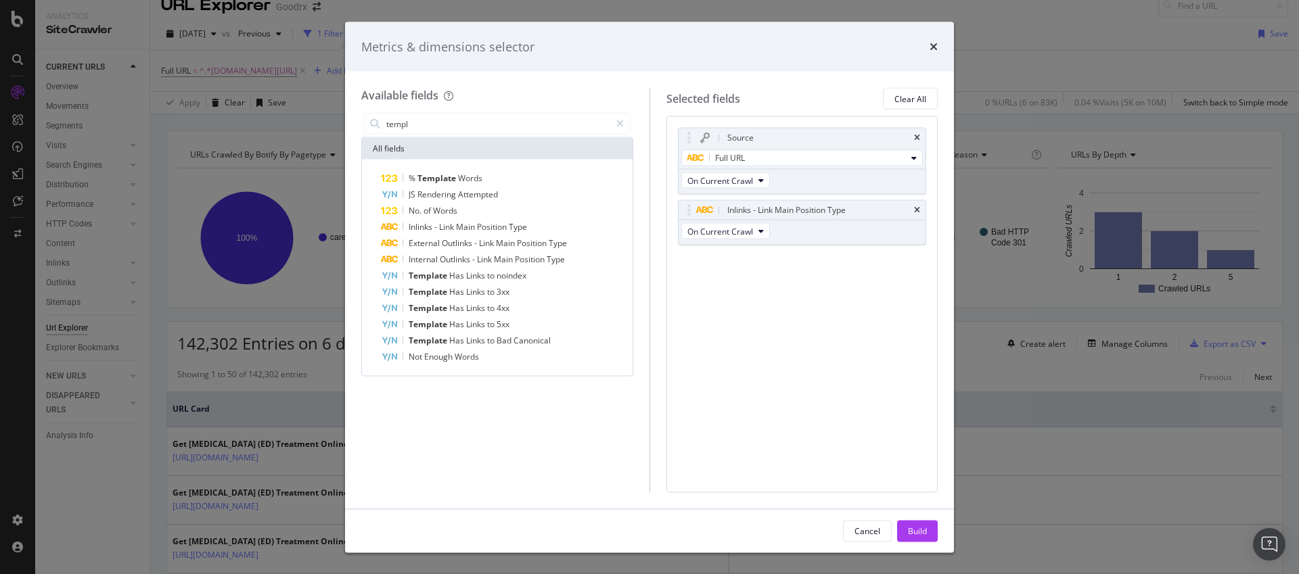
click at [916, 532] on div "Build" at bounding box center [917, 530] width 19 height 11
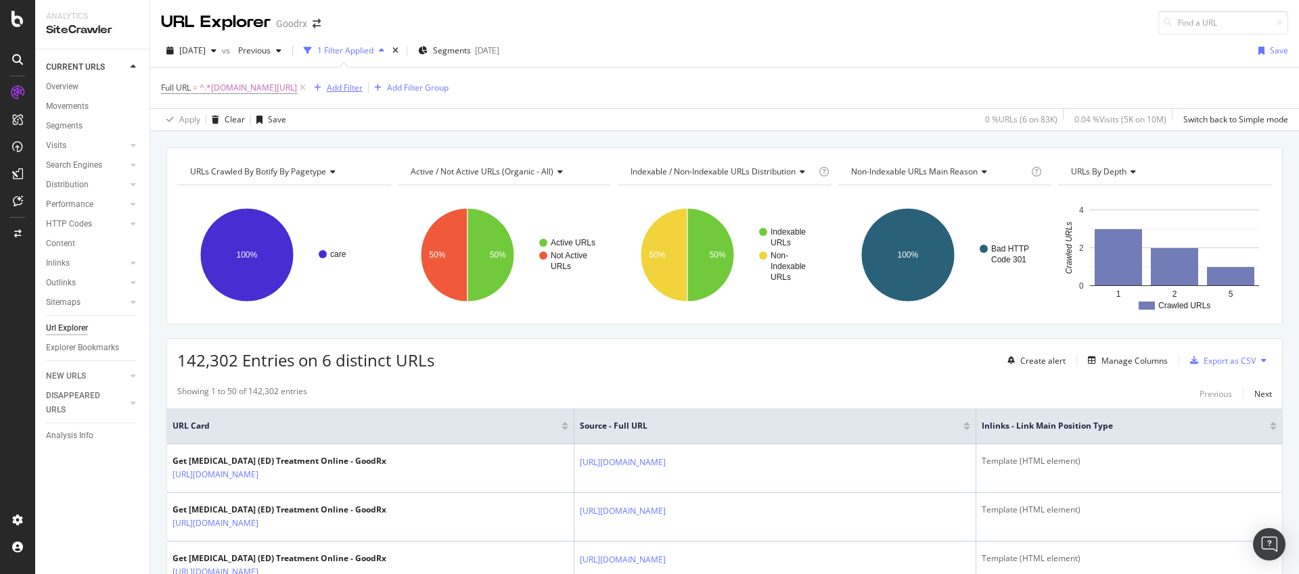
click at [363, 87] on div "Add Filter" at bounding box center [345, 87] width 36 height 11
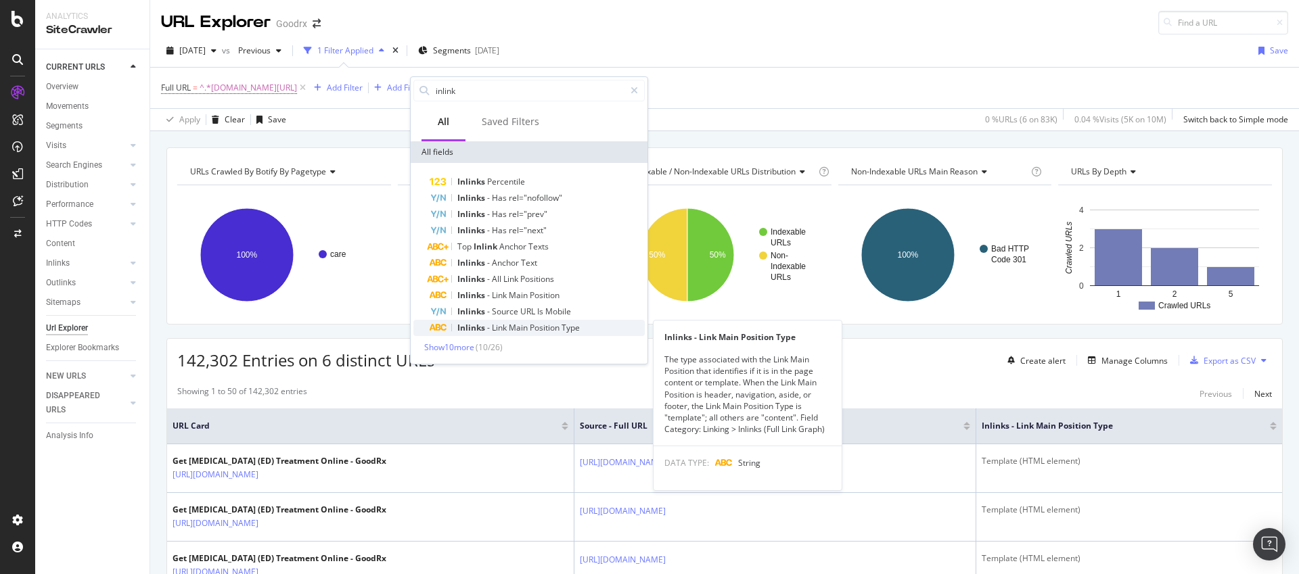
type input "inlink"
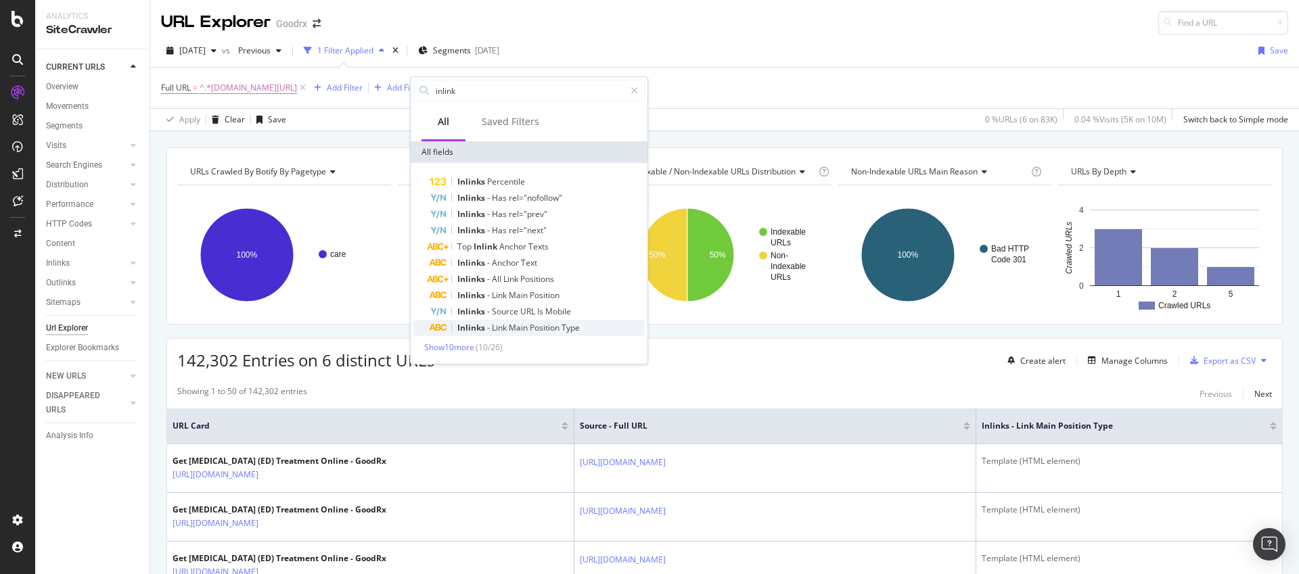
click at [540, 324] on span "Position" at bounding box center [546, 327] width 32 height 11
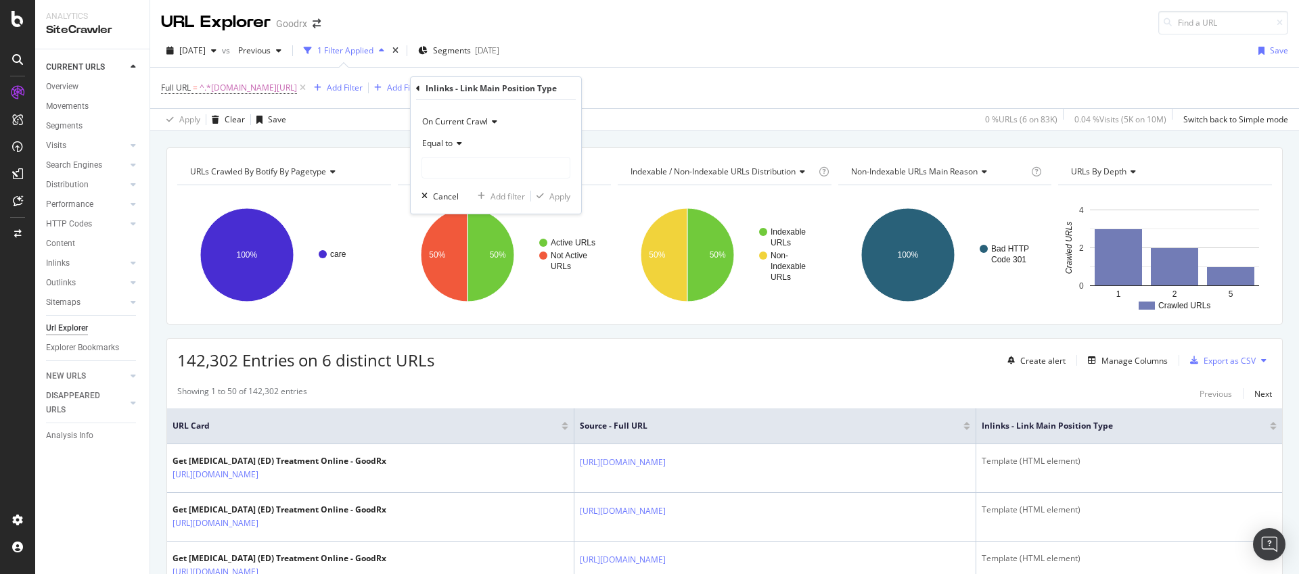
click at [456, 143] on icon at bounding box center [456, 143] width 9 height 8
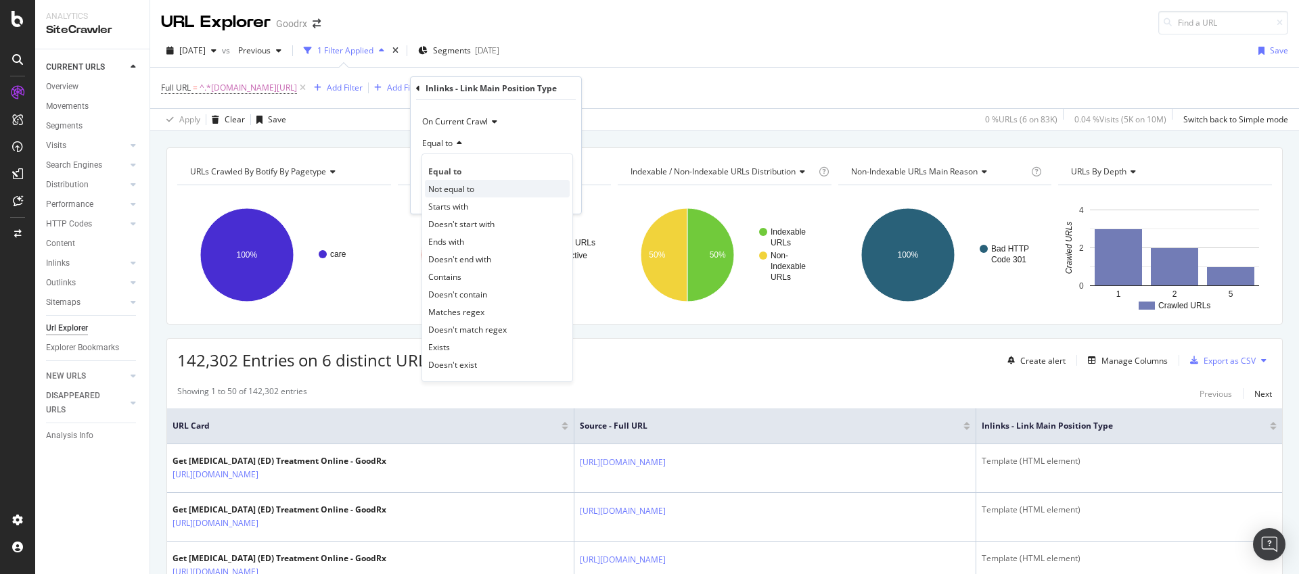
click at [452, 189] on span "Not equal to" at bounding box center [451, 188] width 46 height 11
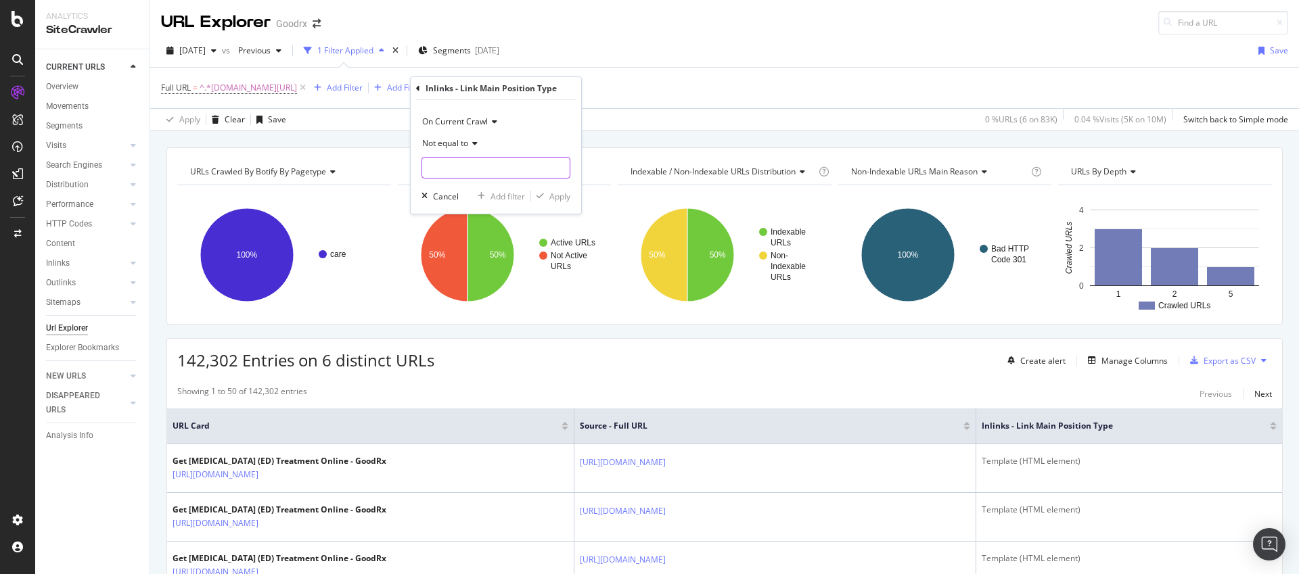
click at [461, 174] on input "text" at bounding box center [495, 168] width 147 height 22
click at [473, 197] on span "Template (HTML element)" at bounding box center [477, 199] width 105 height 11
type input "Template (HTML element)"
click at [565, 198] on div "Apply" at bounding box center [559, 196] width 21 height 11
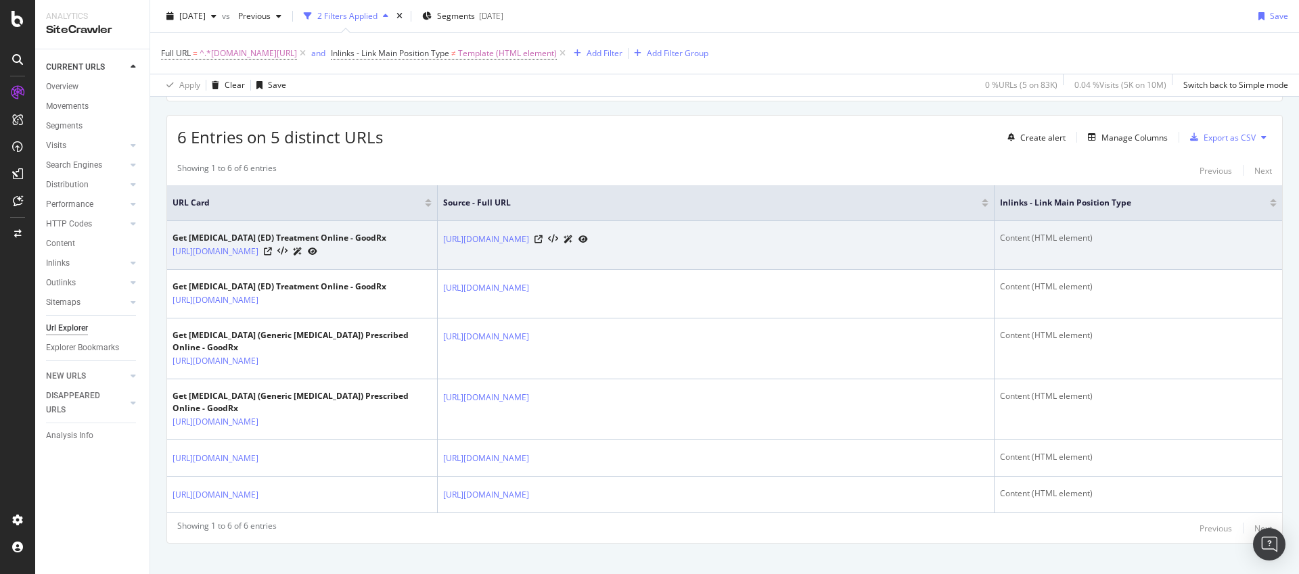
scroll to position [226, 0]
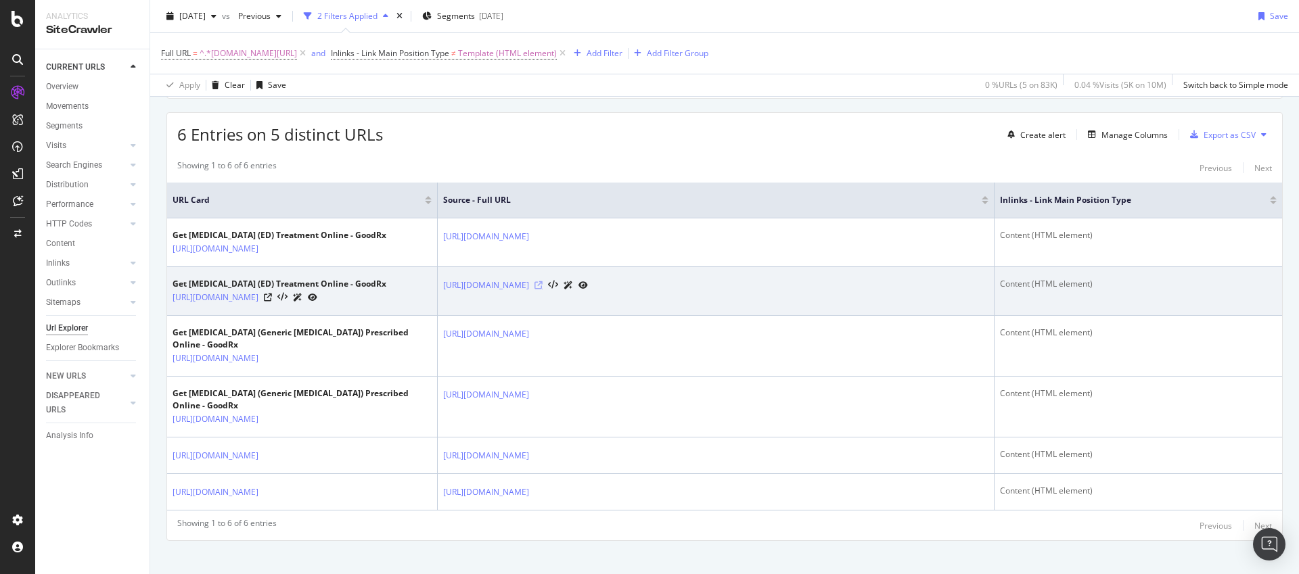
click at [542, 289] on icon at bounding box center [538, 285] width 8 height 8
click at [272, 302] on icon at bounding box center [268, 298] width 8 height 8
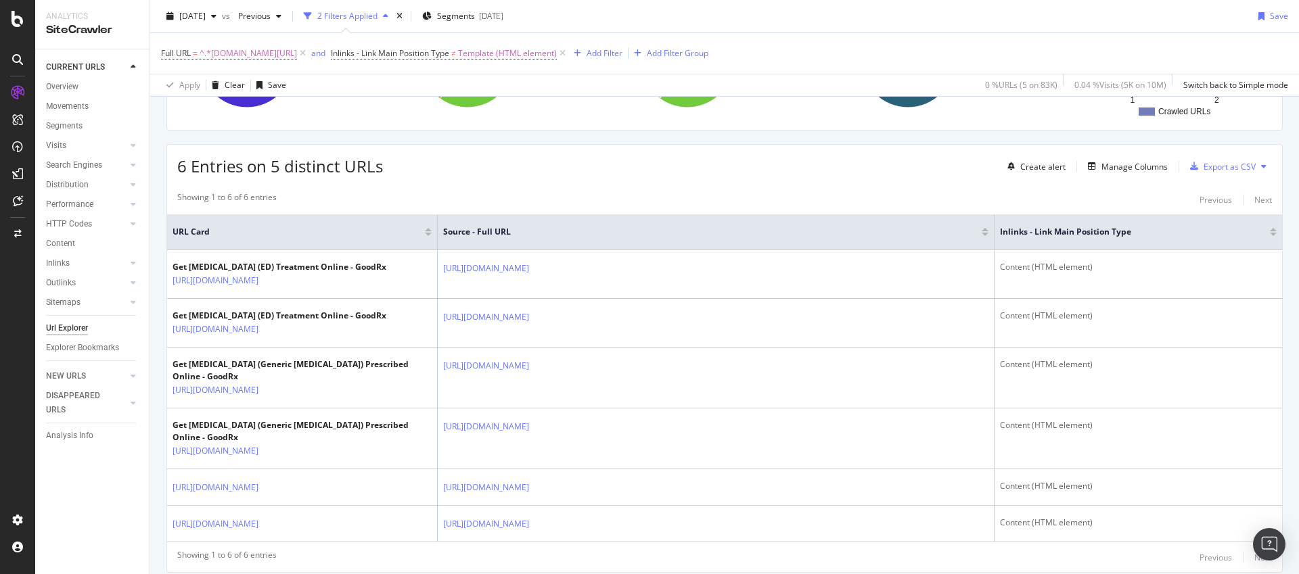
scroll to position [101, 0]
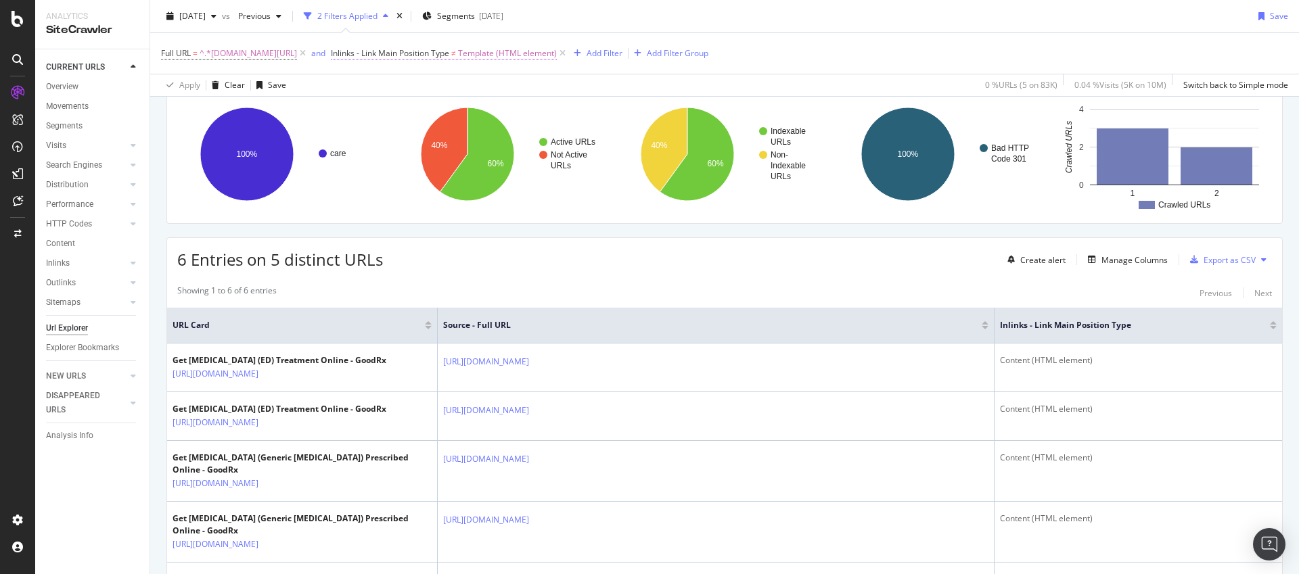
click at [557, 55] on span "Template (HTML element)" at bounding box center [507, 53] width 99 height 19
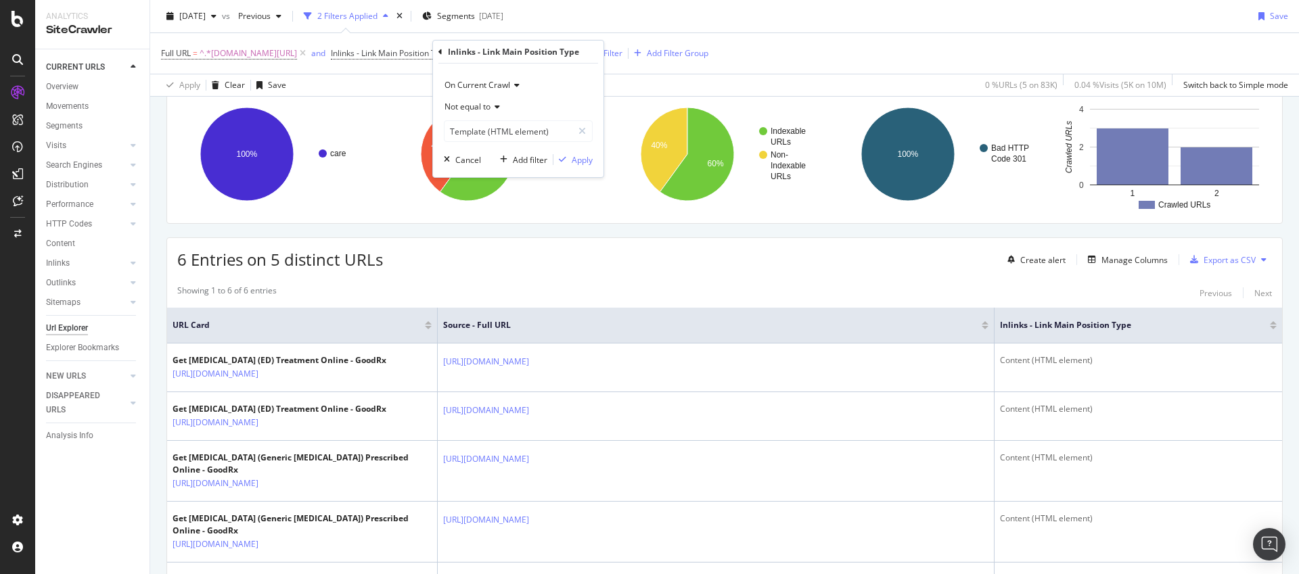
click at [486, 108] on span "Not equal to" at bounding box center [467, 106] width 46 height 11
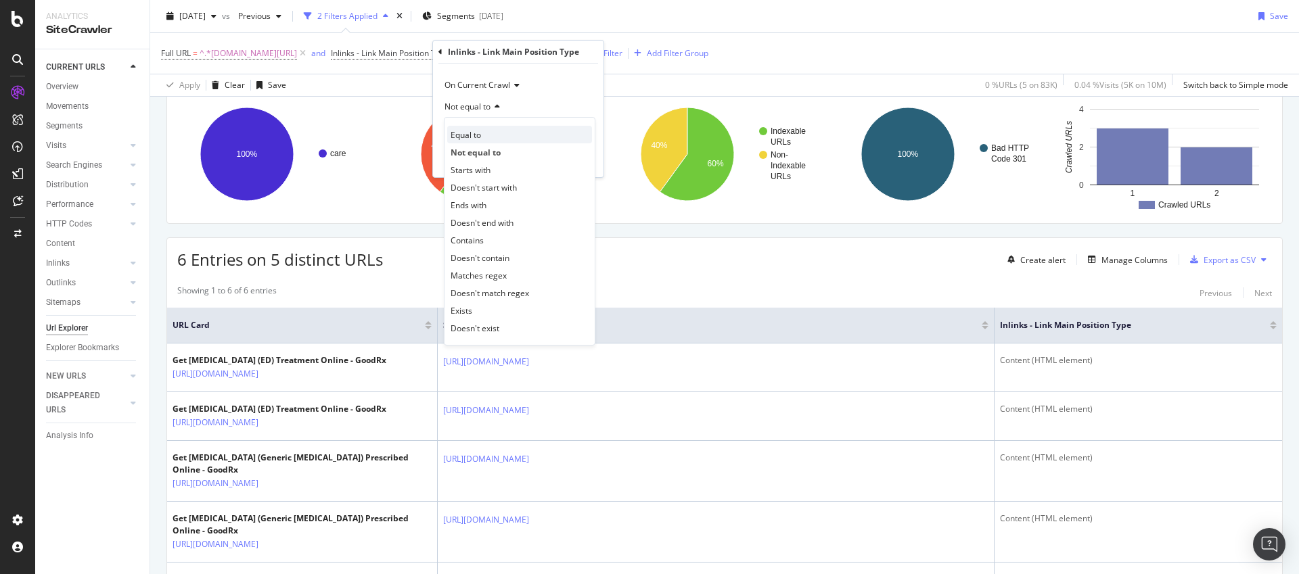
click at [474, 135] on span "Equal to" at bounding box center [465, 134] width 30 height 11
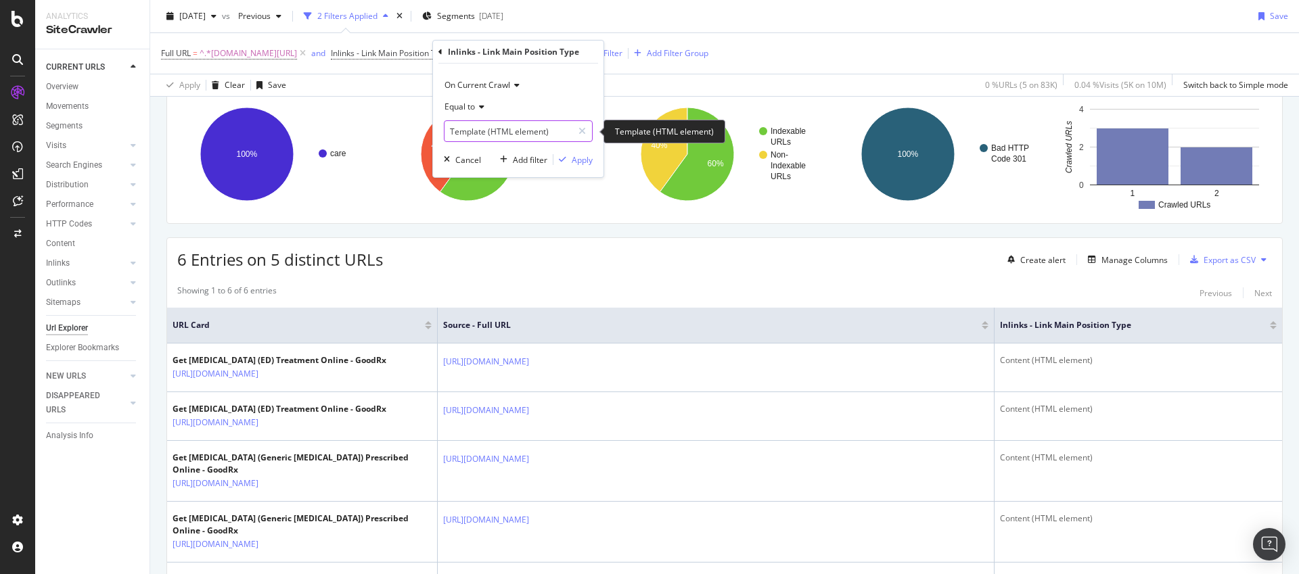
click at [482, 134] on input "Template (HTML element)" at bounding box center [508, 131] width 128 height 22
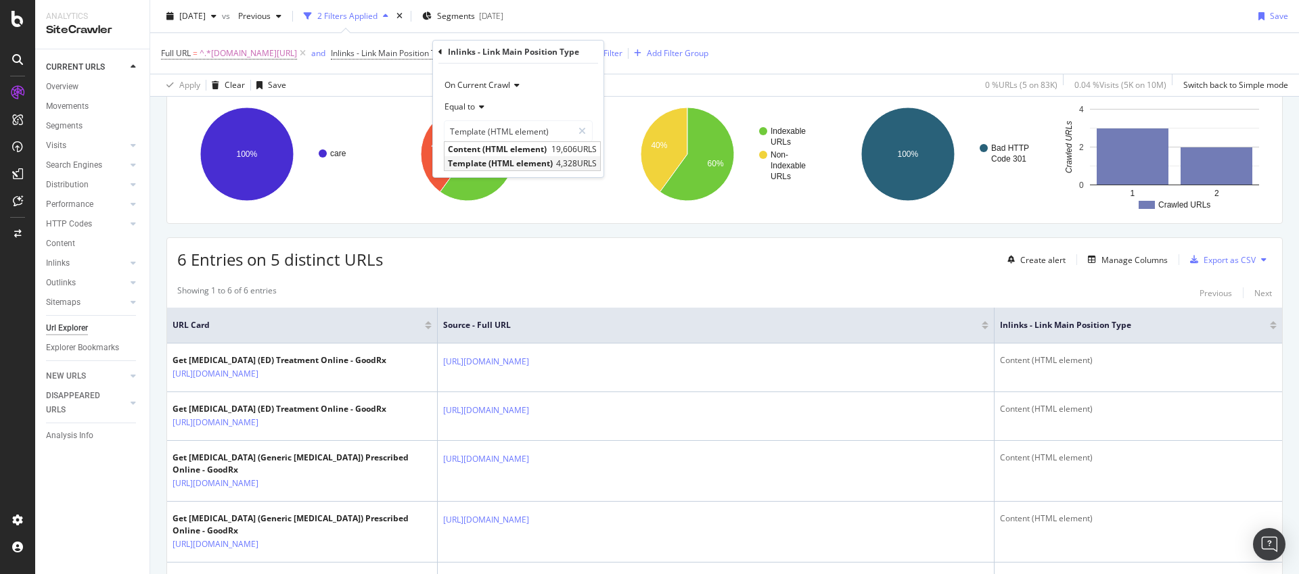
click at [488, 158] on span "Template (HTML element)" at bounding box center [500, 163] width 105 height 11
click at [582, 161] on div "Apply" at bounding box center [582, 159] width 21 height 11
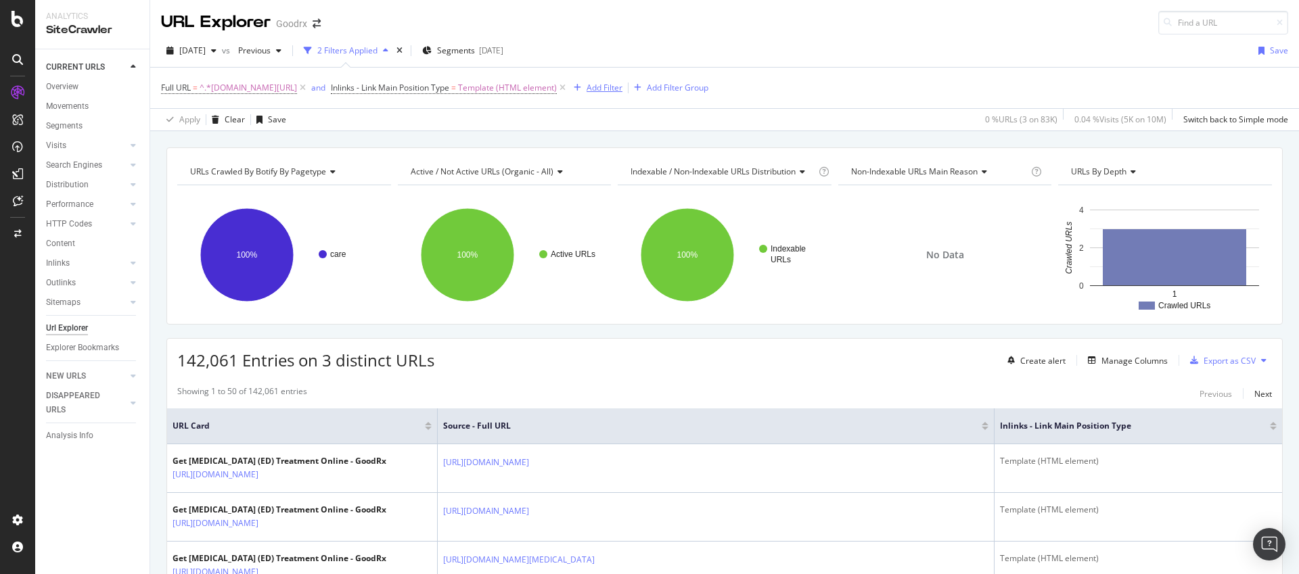
click at [622, 85] on div "Add Filter" at bounding box center [604, 87] width 36 height 11
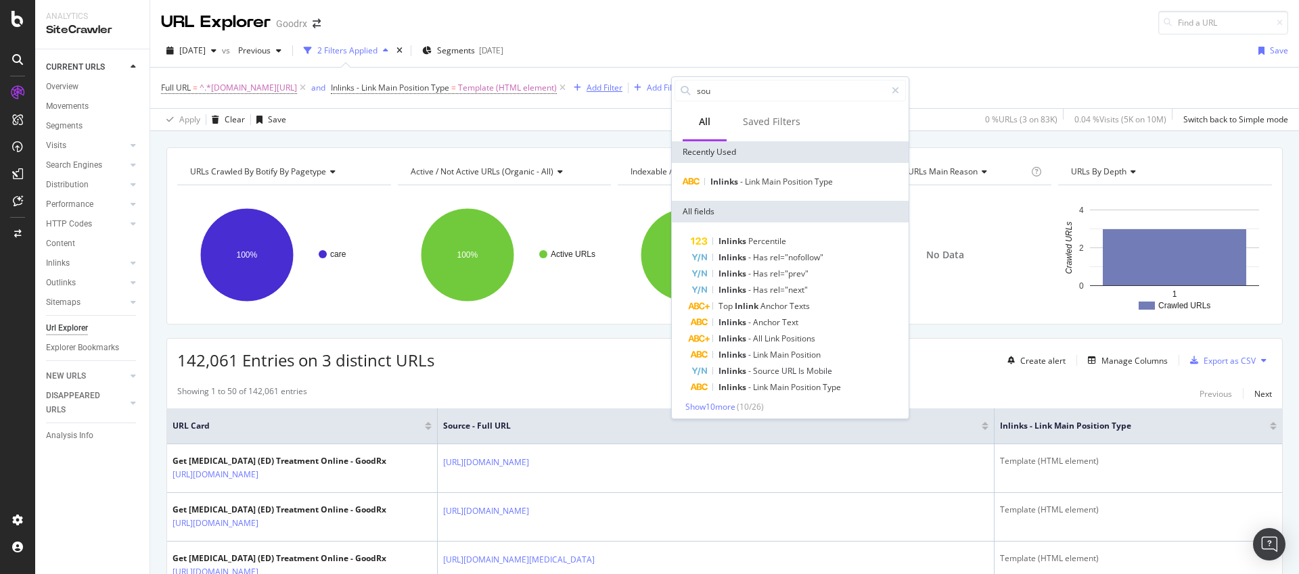
type input "sour"
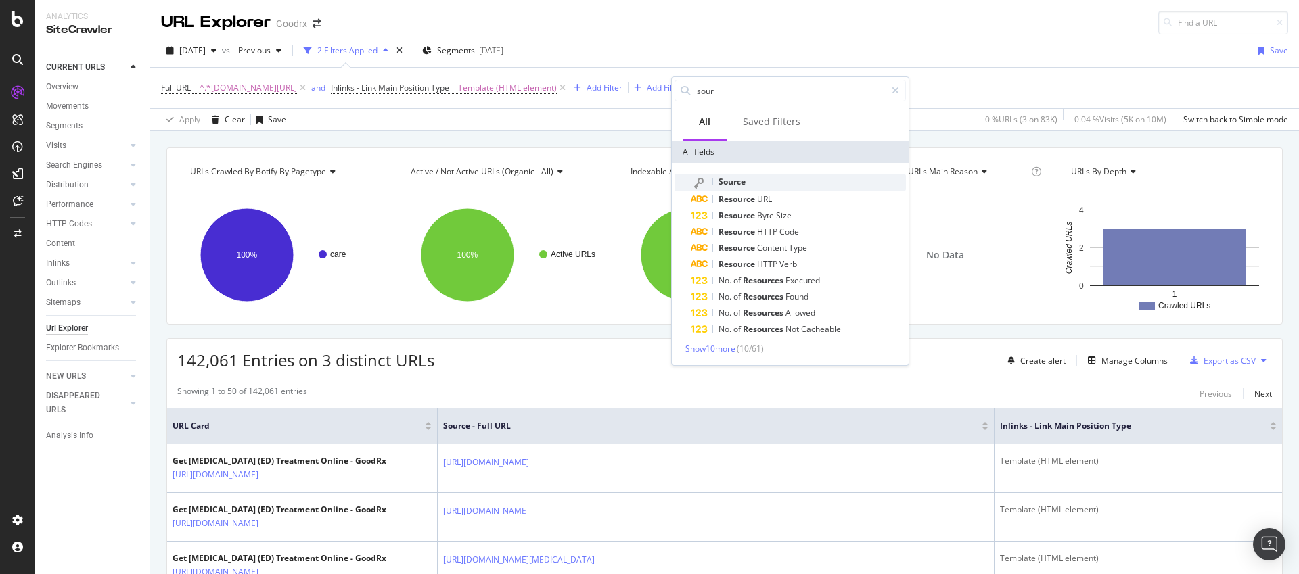
click at [761, 179] on div "Source" at bounding box center [798, 183] width 215 height 18
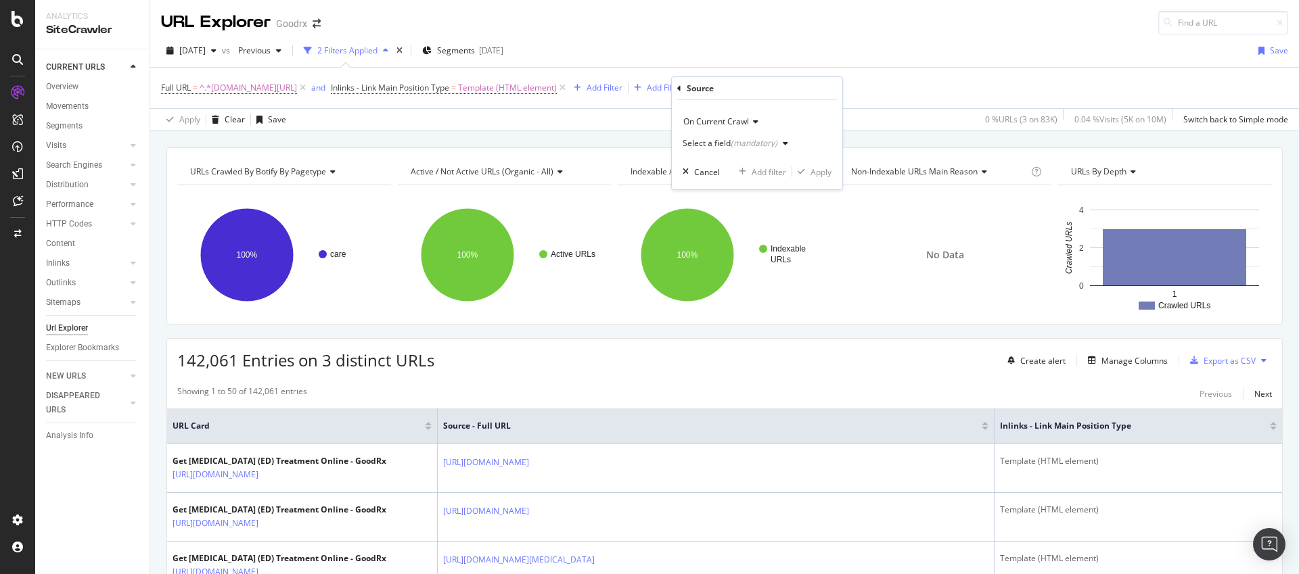
click at [735, 135] on div "Select a field (mandatory)" at bounding box center [737, 143] width 111 height 20
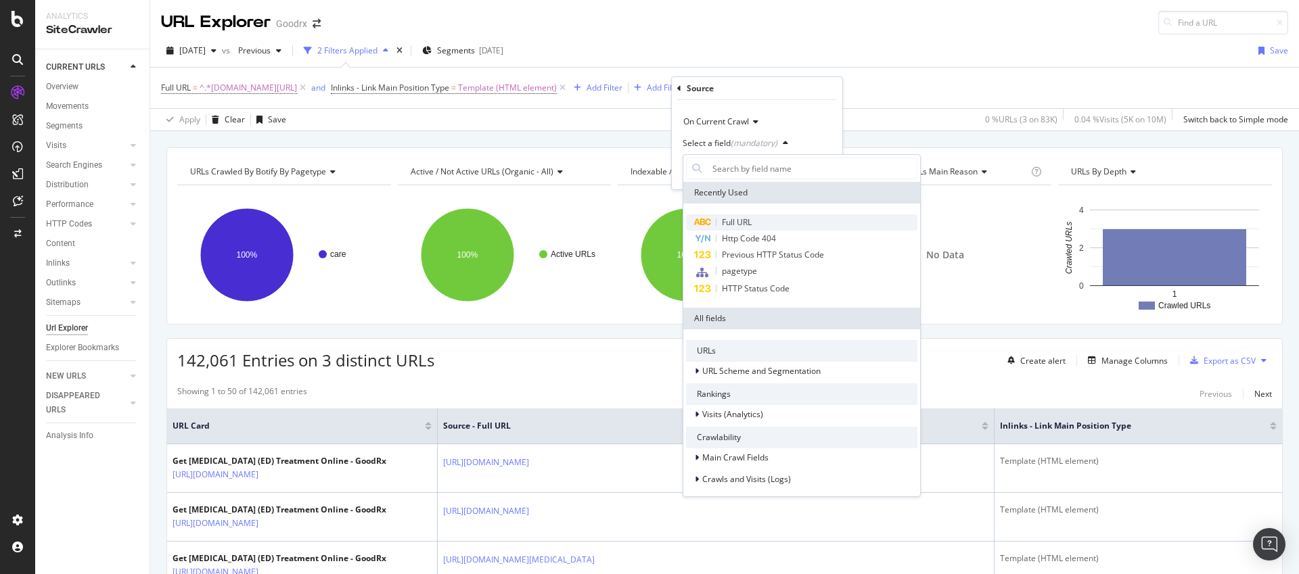
click at [744, 216] on span "Full URL" at bounding box center [737, 221] width 30 height 11
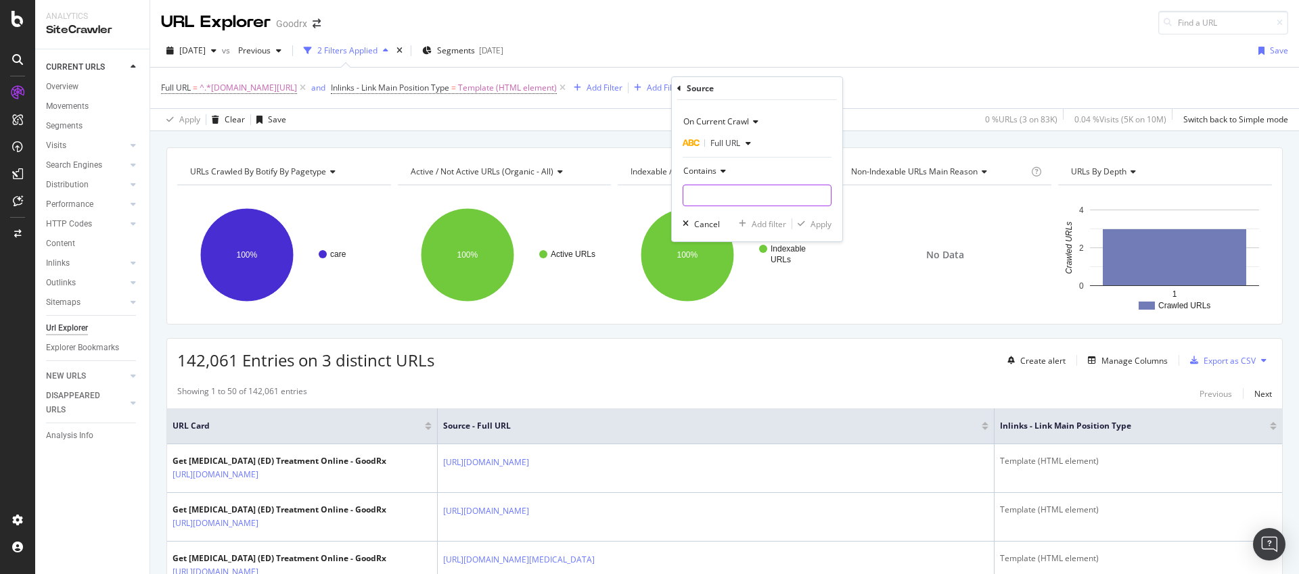
click at [737, 194] on input "text" at bounding box center [756, 196] width 147 height 22
paste input "[URL][DOMAIN_NAME][MEDICAL_DATA]"
type input "[URL][DOMAIN_NAME][MEDICAL_DATA]"
click at [814, 222] on div "Apply" at bounding box center [820, 223] width 21 height 11
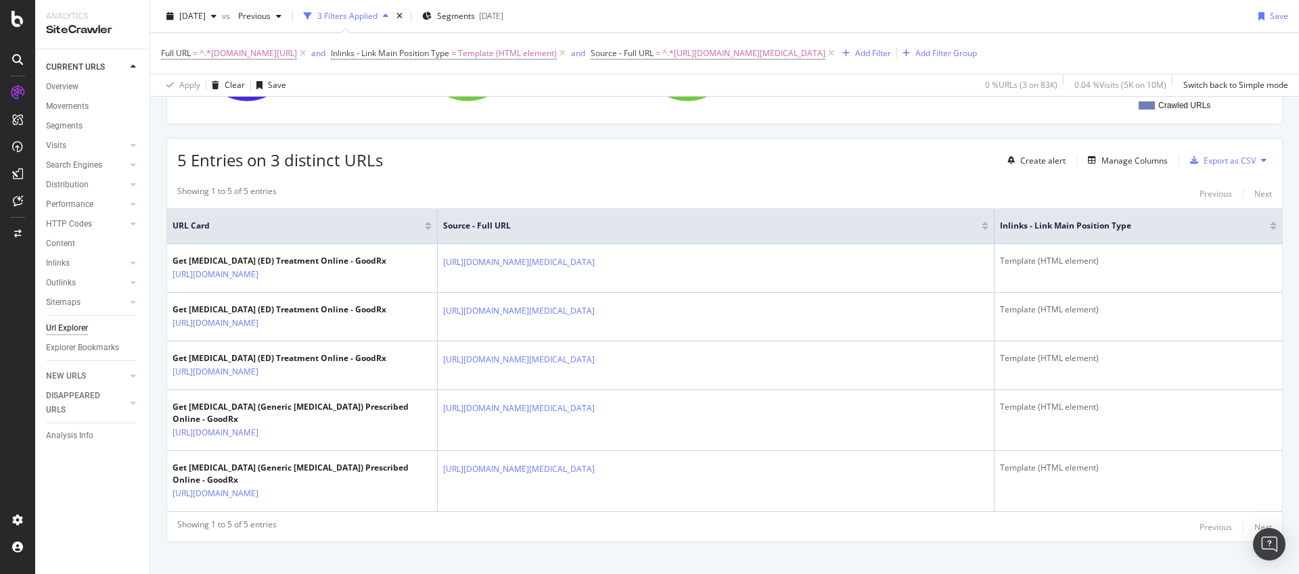
scroll to position [172, 0]
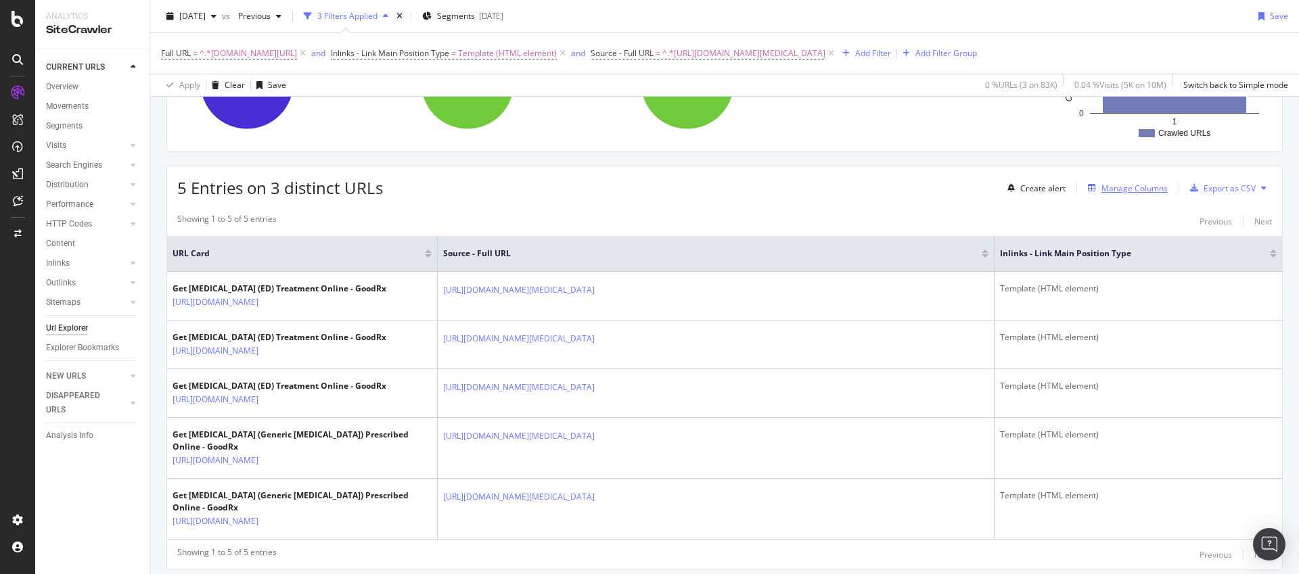
click at [1116, 194] on div "Manage Columns" at bounding box center [1134, 188] width 66 height 11
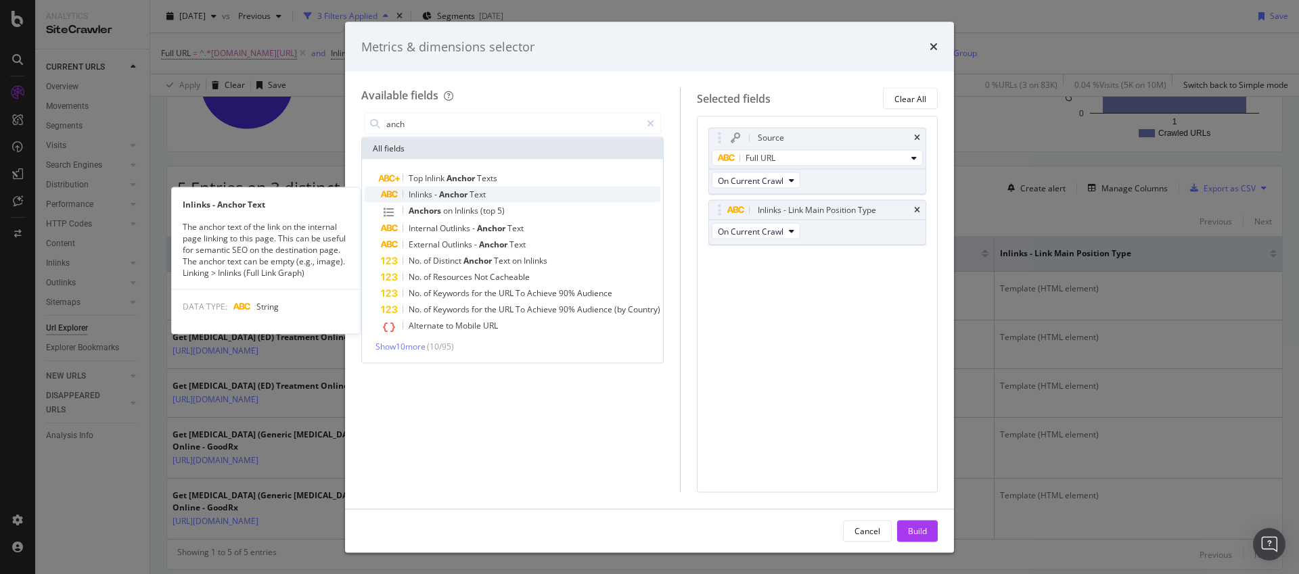
type input "anch"
click at [461, 189] on span "Anchor" at bounding box center [454, 194] width 30 height 11
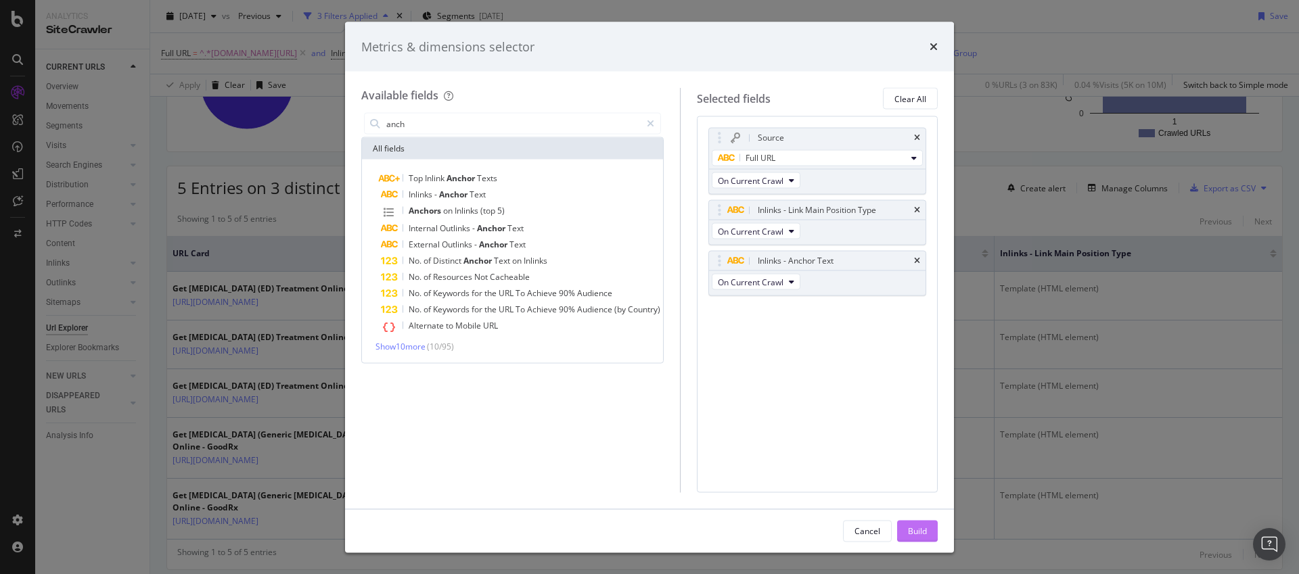
click at [921, 533] on div "Build" at bounding box center [917, 530] width 19 height 11
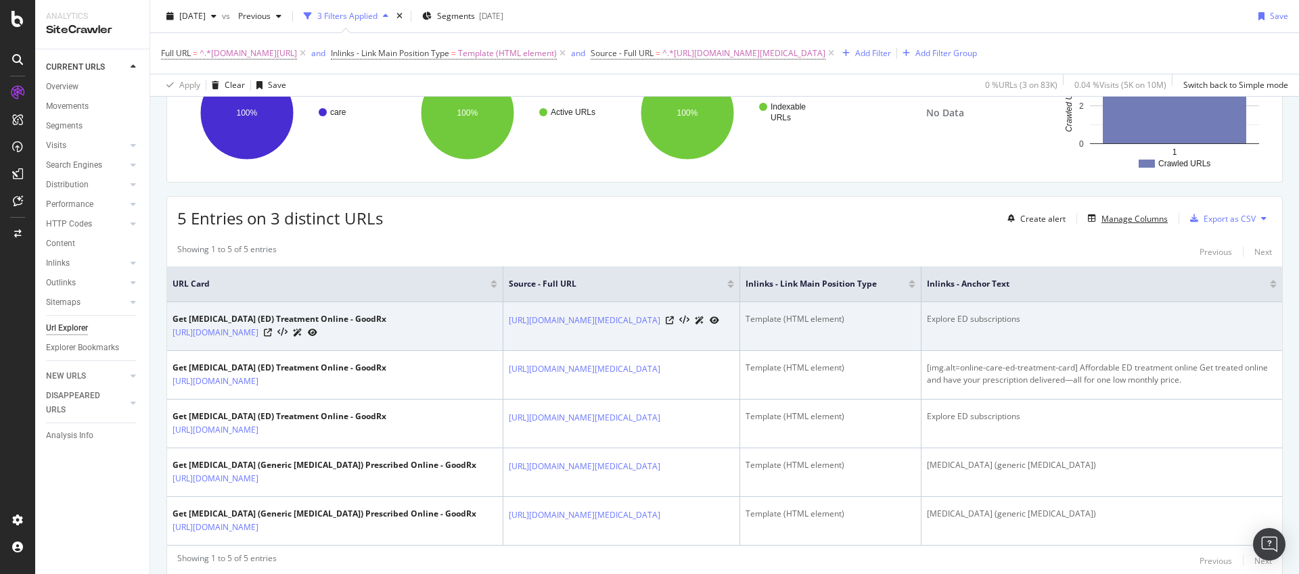
scroll to position [126, 0]
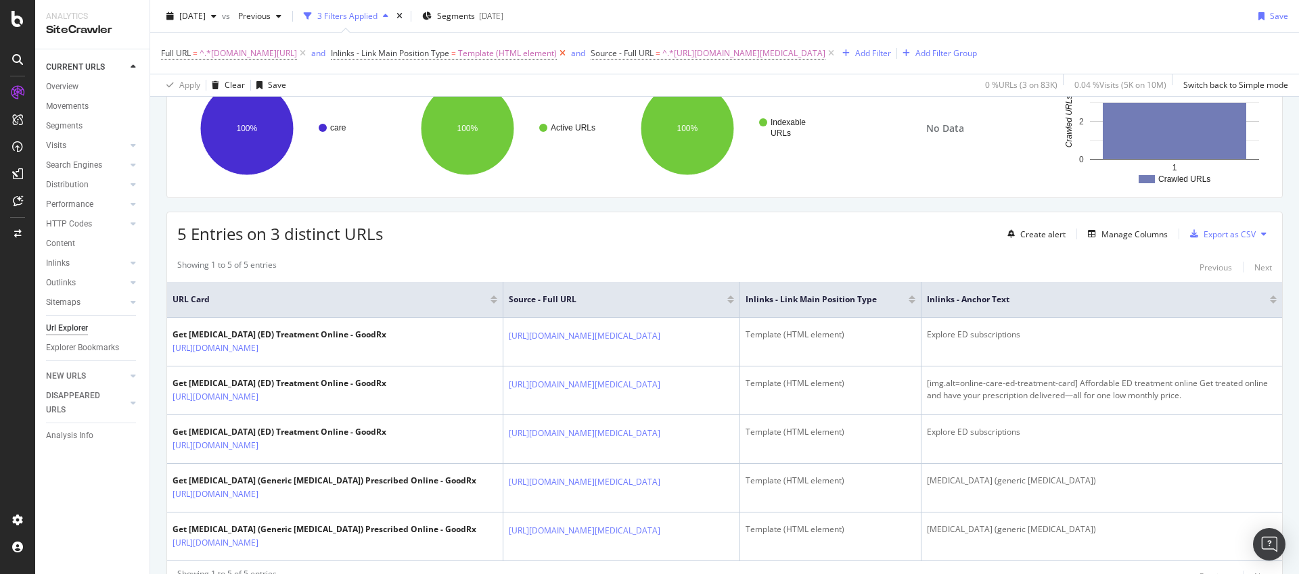
click at [568, 54] on icon at bounding box center [562, 54] width 11 height 14
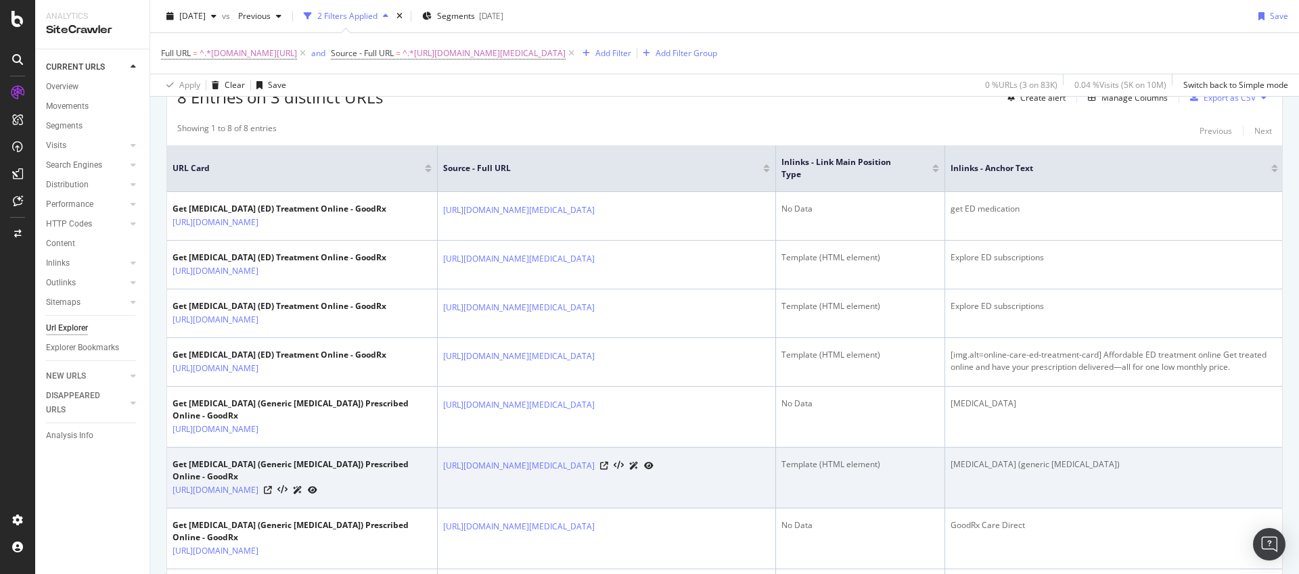
scroll to position [63, 0]
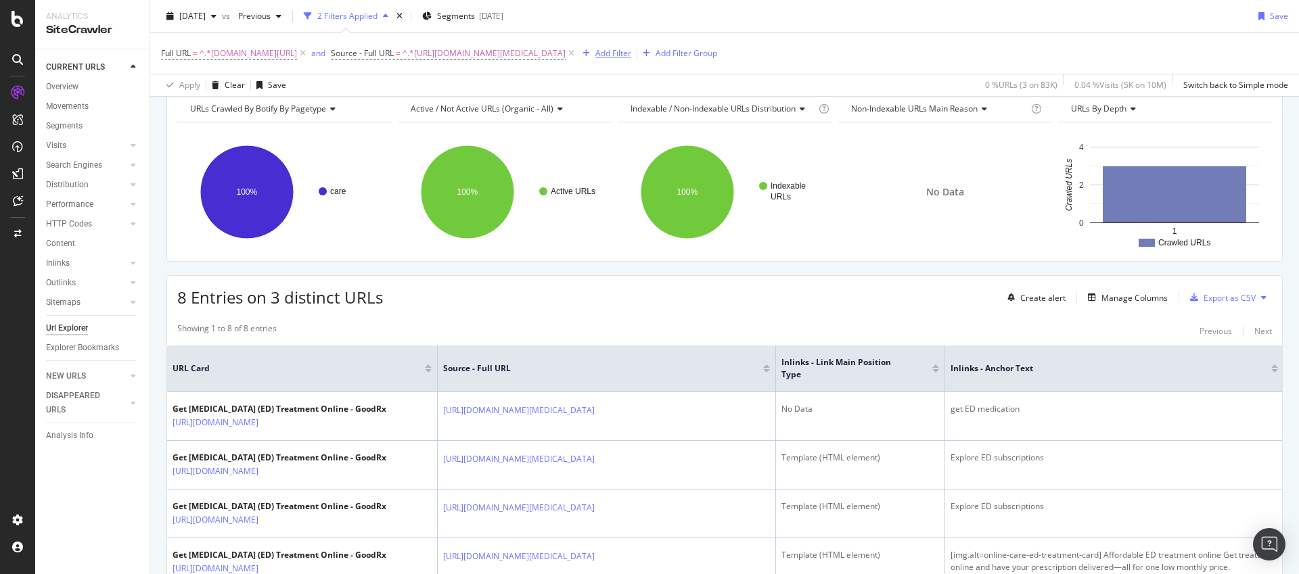
click at [631, 55] on div "Add Filter" at bounding box center [613, 52] width 36 height 11
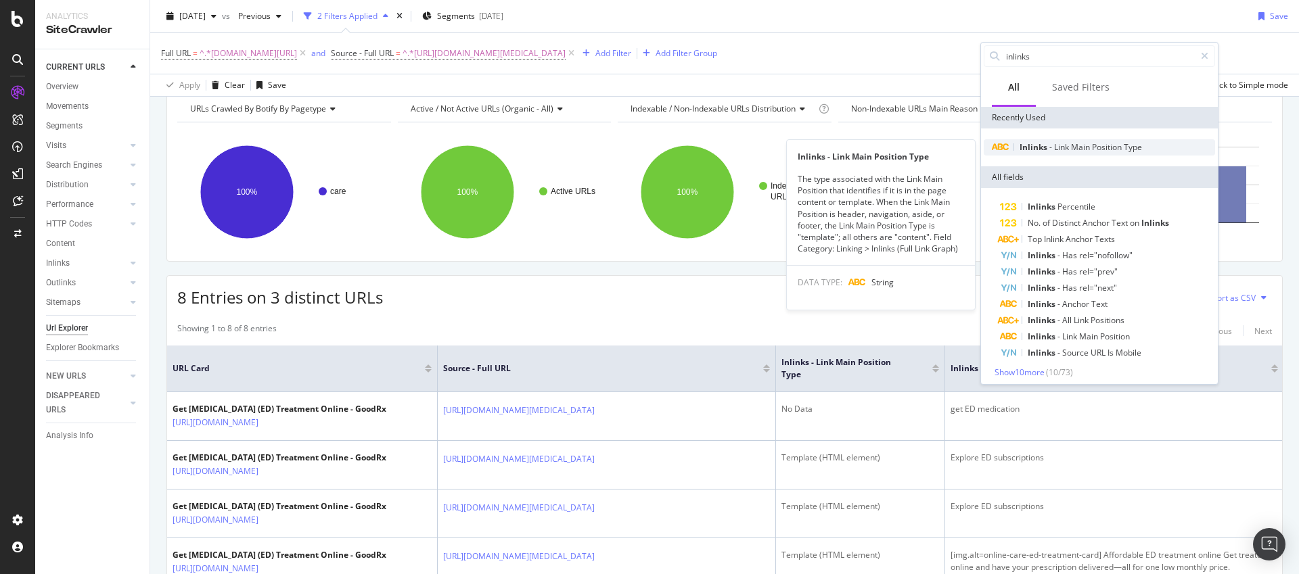
type input "inlinks"
click at [1102, 150] on span "Position" at bounding box center [1108, 146] width 32 height 11
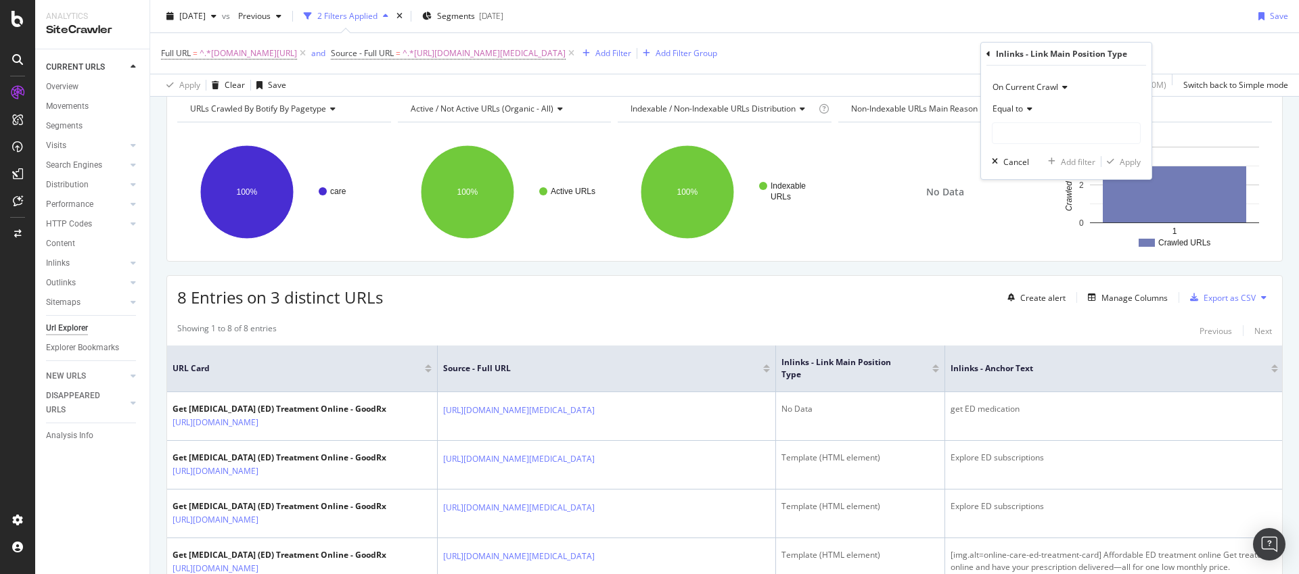
click at [1018, 107] on span "Equal to" at bounding box center [1007, 108] width 30 height 11
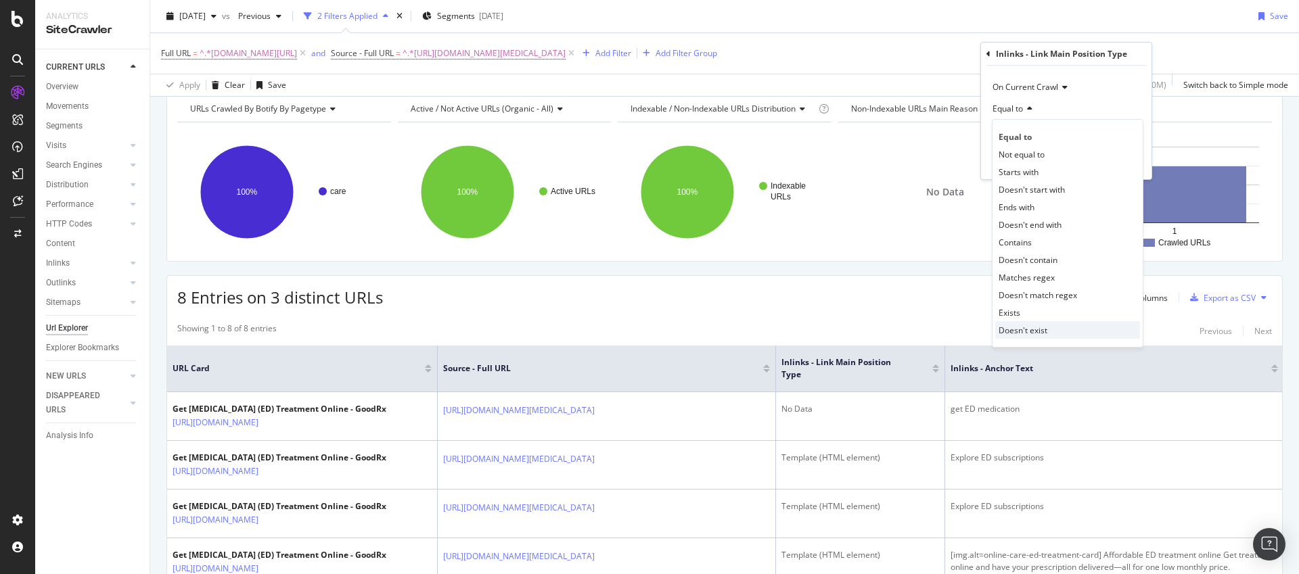
click at [1023, 333] on span "Doesn't exist" at bounding box center [1022, 330] width 49 height 11
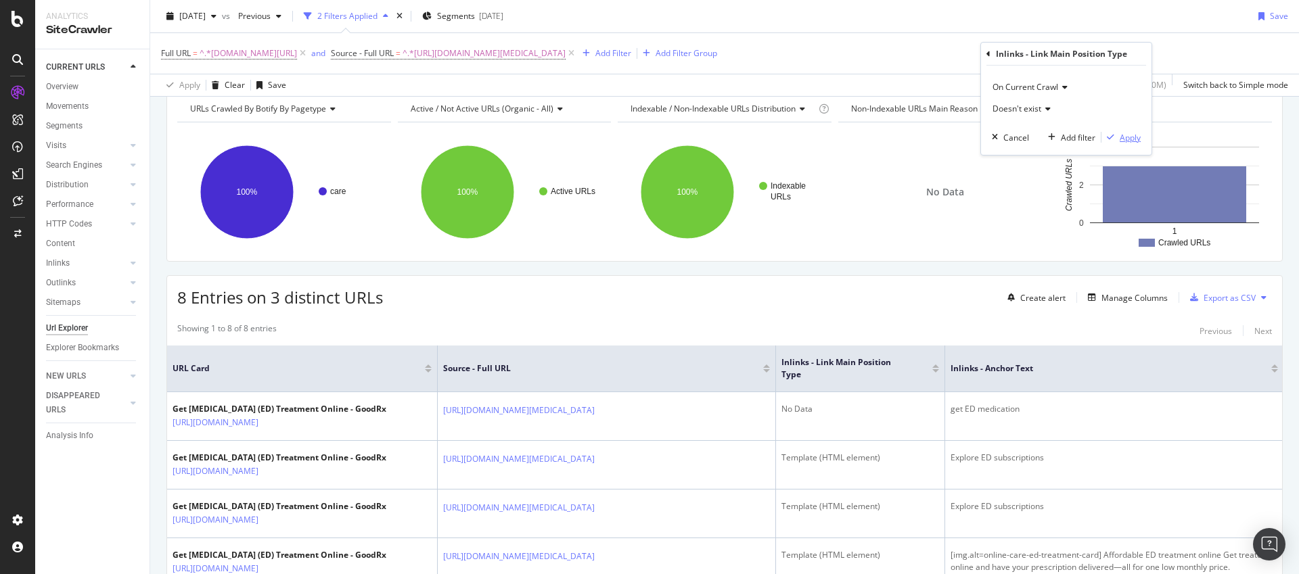
click at [1123, 137] on div "Apply" at bounding box center [1129, 137] width 21 height 11
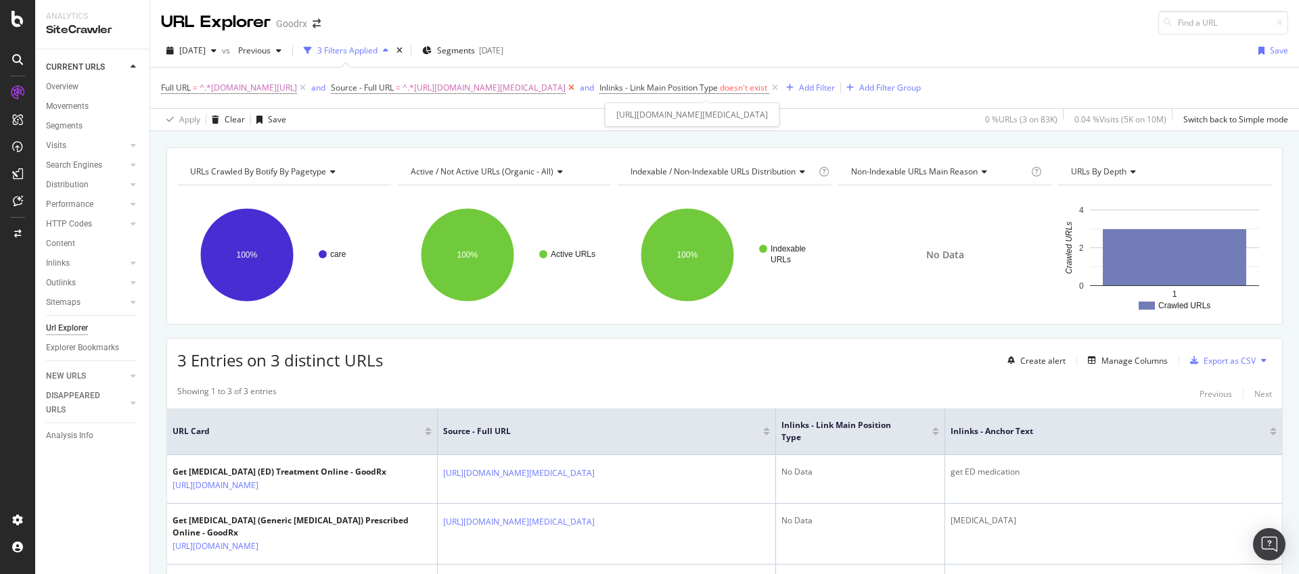
click at [577, 88] on icon at bounding box center [570, 88] width 11 height 14
click at [974, 88] on div "Full URL = ^.*[DOMAIN_NAME][URL] and Source - Full URL = ^.*[URL][DOMAIN_NAME][…" at bounding box center [724, 88] width 1127 height 41
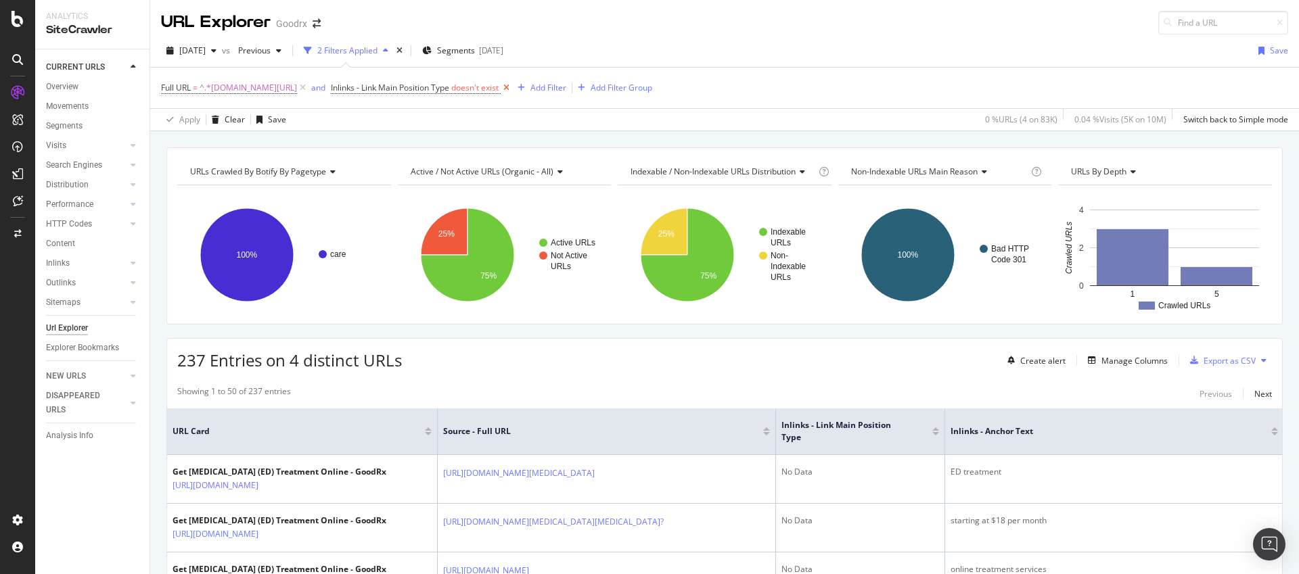
click at [512, 87] on icon at bounding box center [506, 88] width 11 height 14
